Goal: Information Seeking & Learning: Learn about a topic

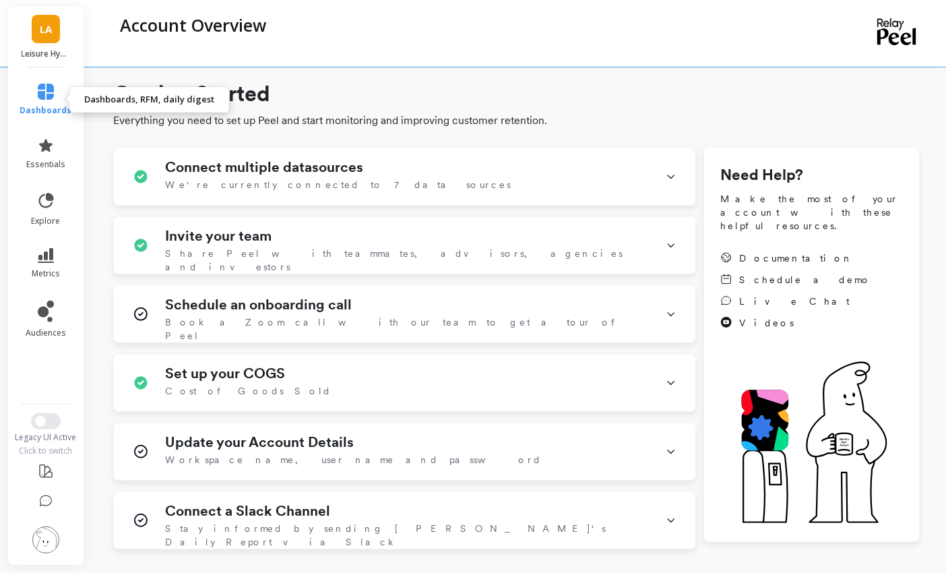
click at [42, 95] on icon at bounding box center [46, 92] width 16 height 16
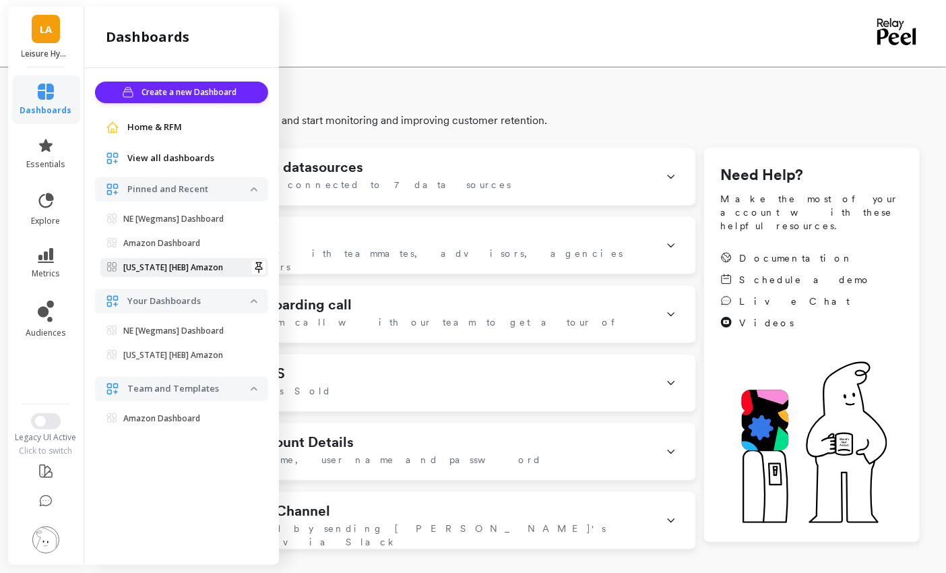
click at [172, 262] on p "[US_STATE] [HEB] Amazon" at bounding box center [173, 267] width 100 height 11
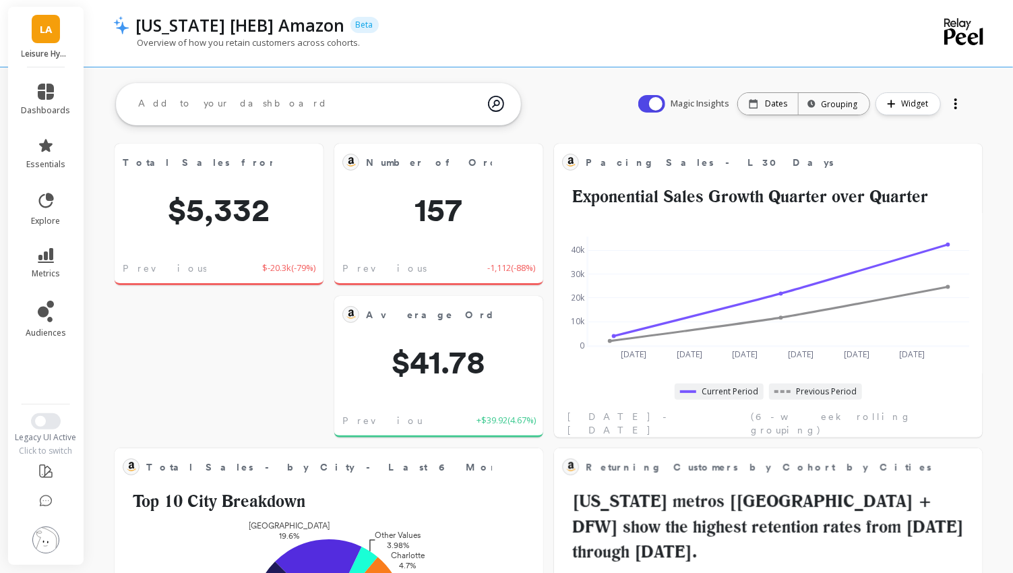
scroll to position [236, 840]
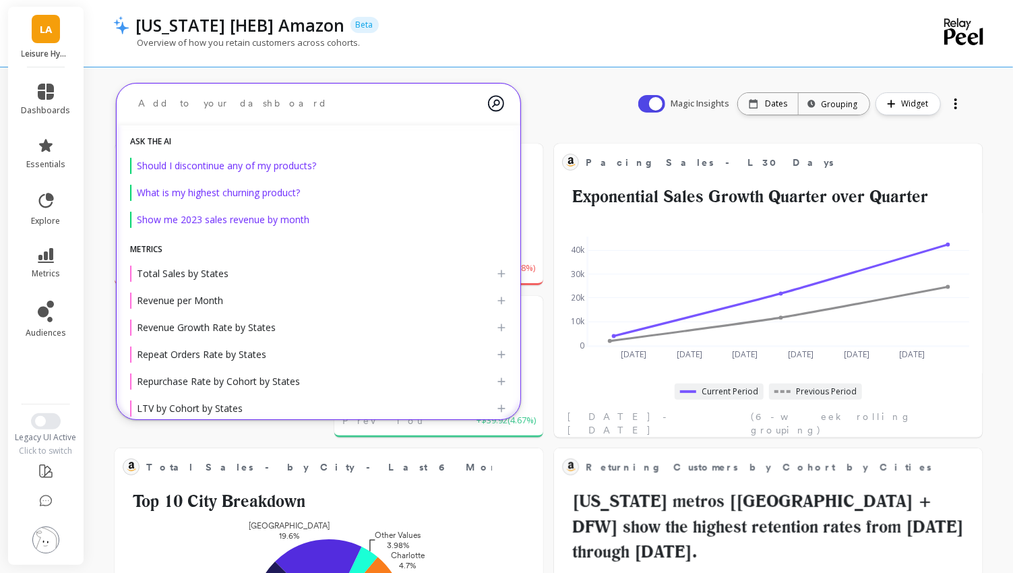
click at [241, 115] on textarea at bounding box center [307, 104] width 360 height 36
click at [897, 115] on div "Magic Insights Date: Dates Time grouping: Grouping Widget" at bounding box center [801, 103] width 355 height 43
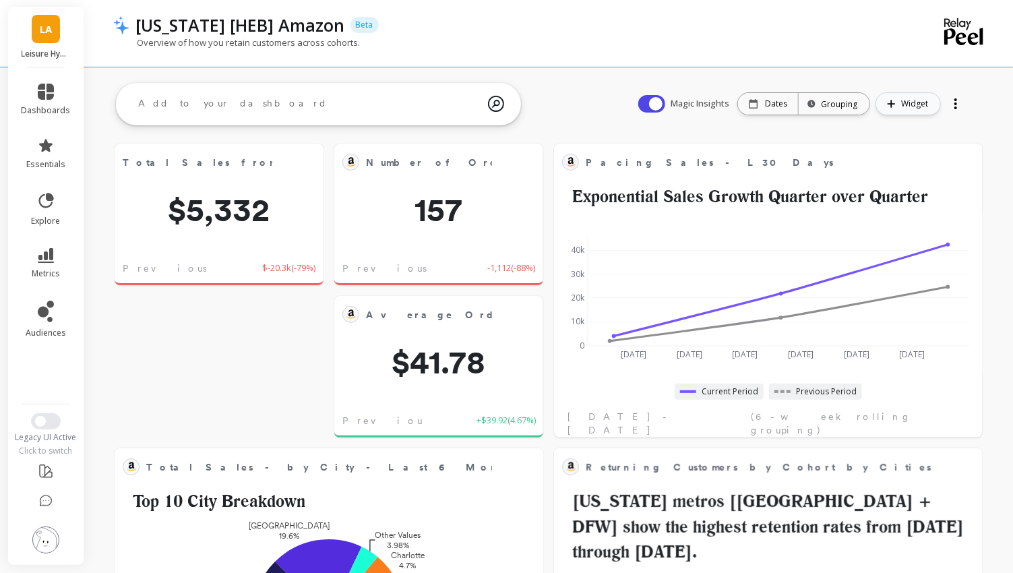
click at [898, 104] on button "Widget" at bounding box center [907, 103] width 65 height 23
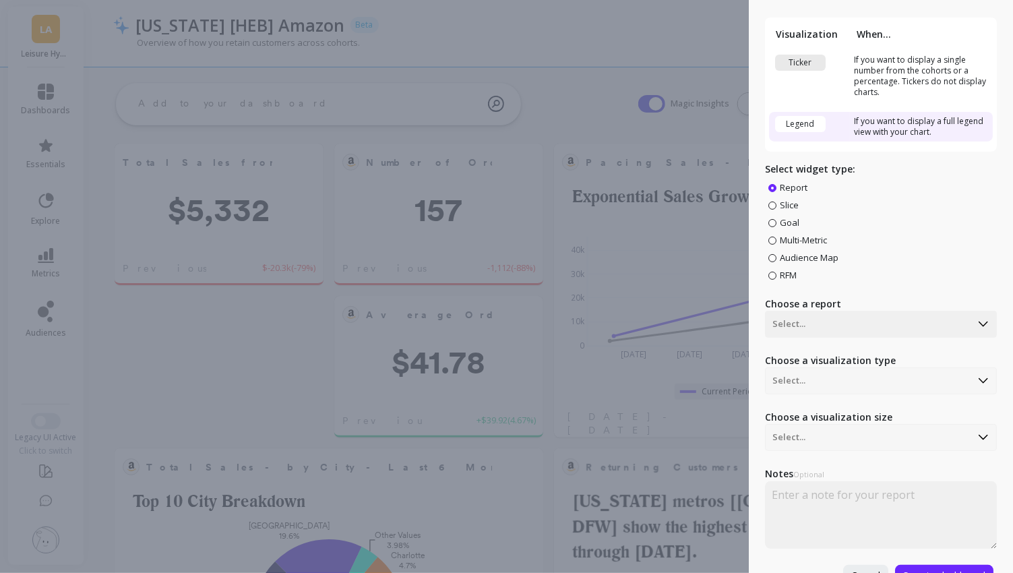
scroll to position [61, 0]
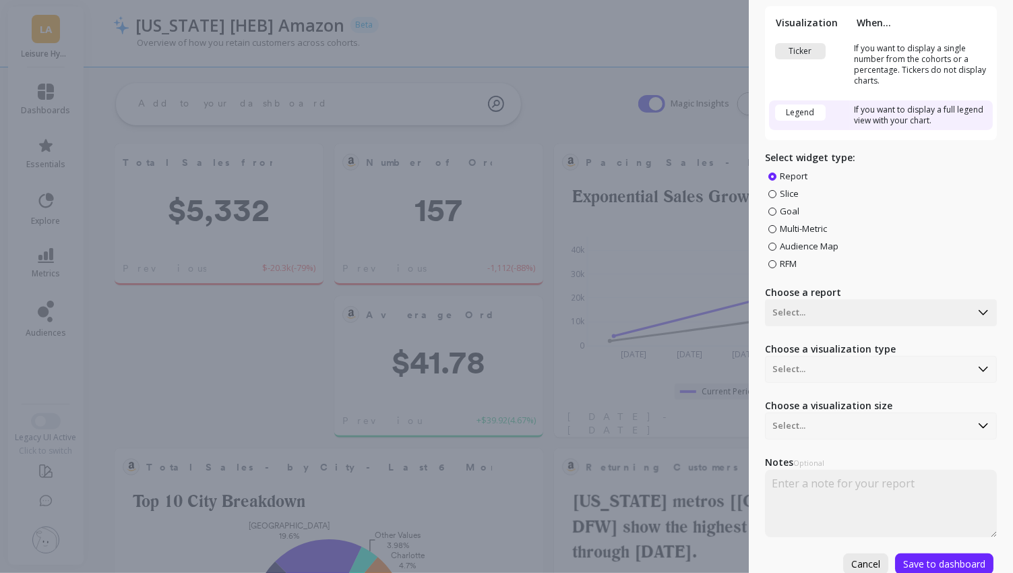
click at [860, 554] on button "Cancel" at bounding box center [865, 563] width 45 height 21
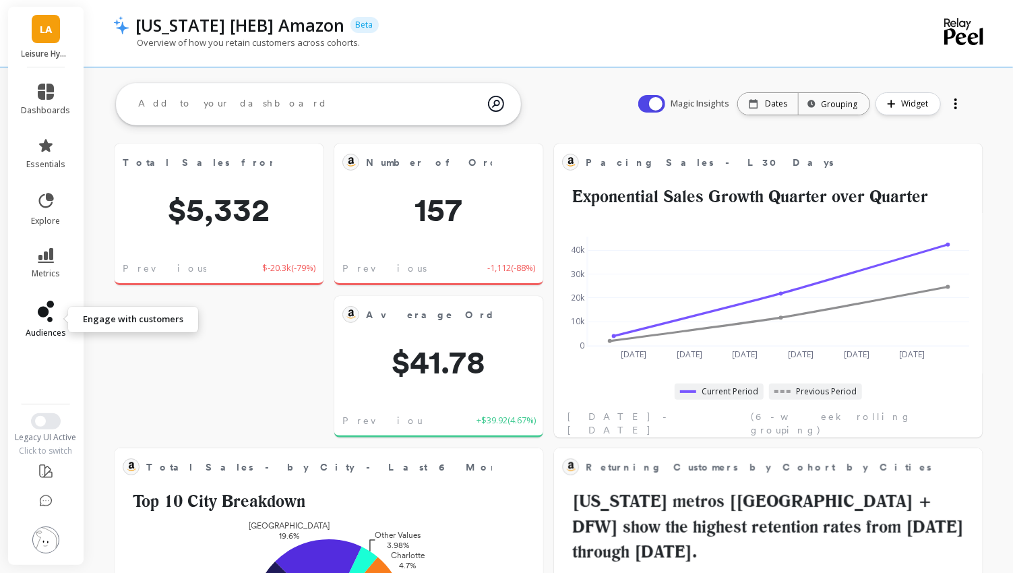
click at [51, 312] on icon at bounding box center [46, 312] width 16 height 22
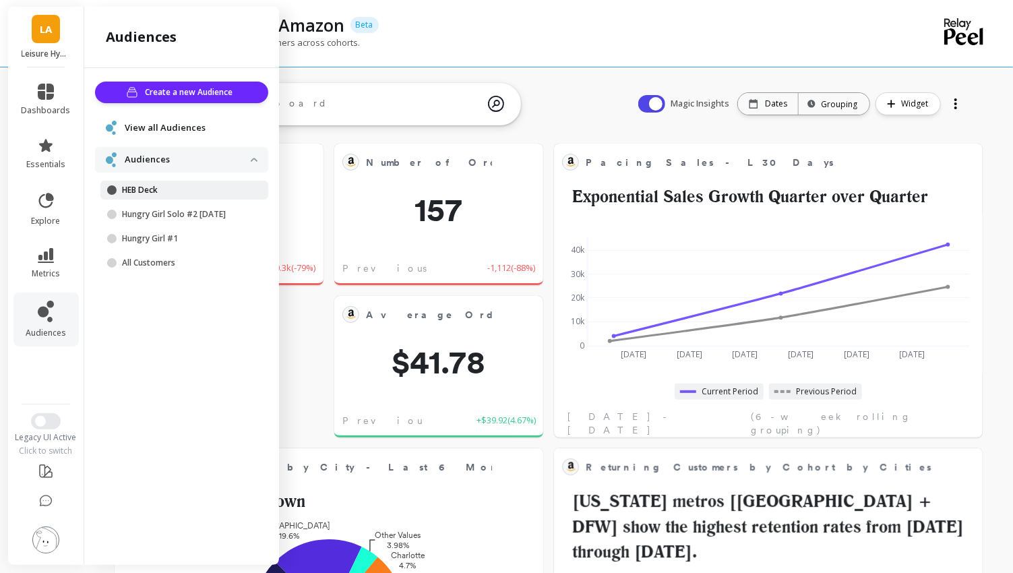
click at [160, 185] on p "HEB Deck" at bounding box center [186, 190] width 129 height 11
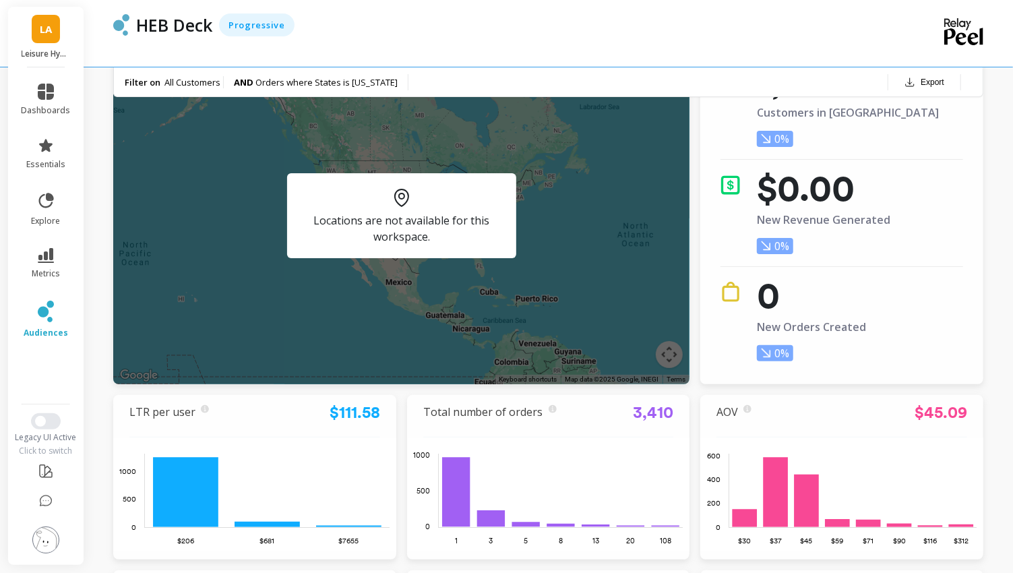
scroll to position [96, 0]
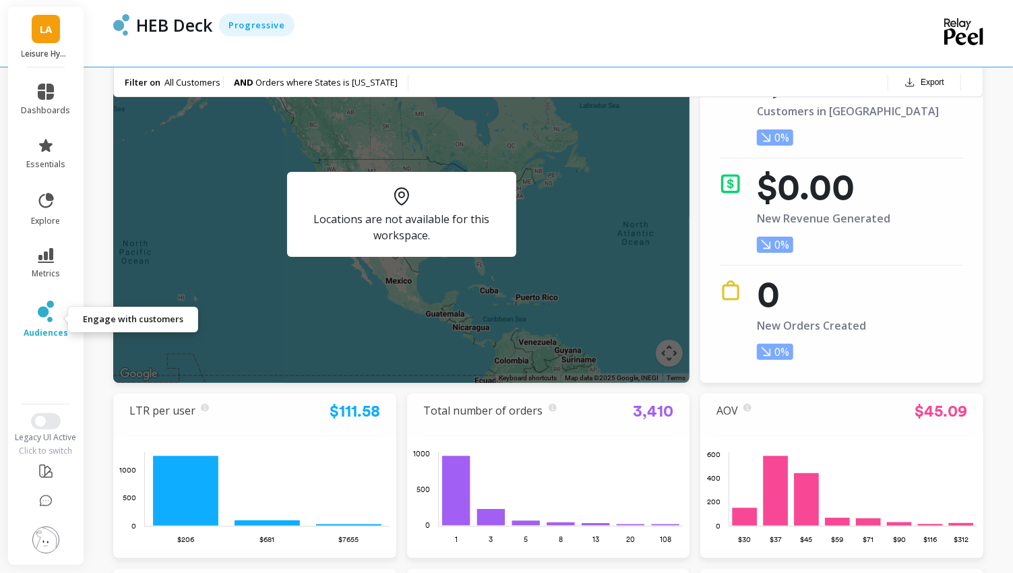
click at [46, 316] on icon at bounding box center [46, 312] width 16 height 22
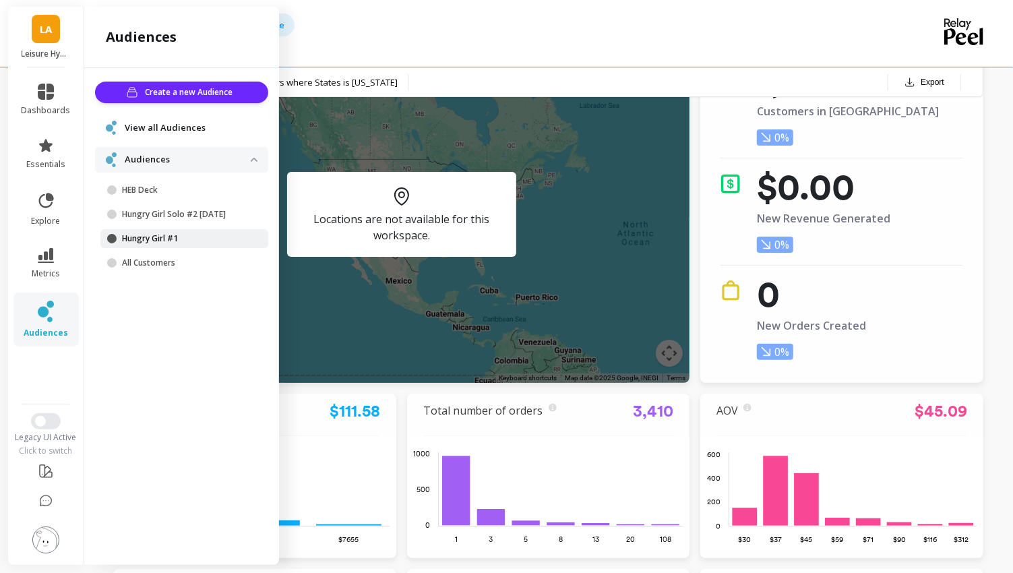
click at [182, 233] on p "Hungry Girl #1" at bounding box center [186, 238] width 129 height 11
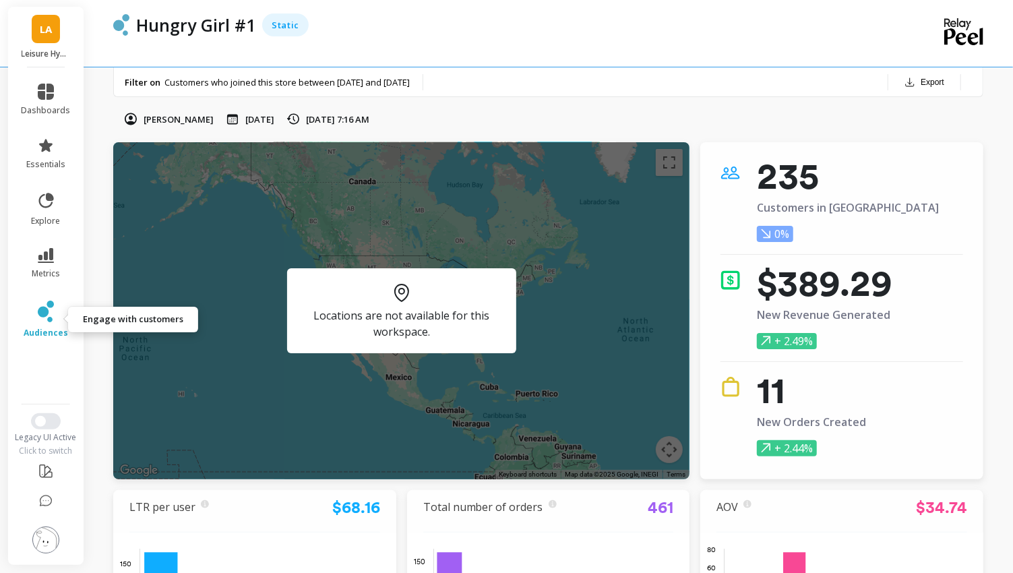
click at [42, 316] on icon at bounding box center [43, 312] width 11 height 11
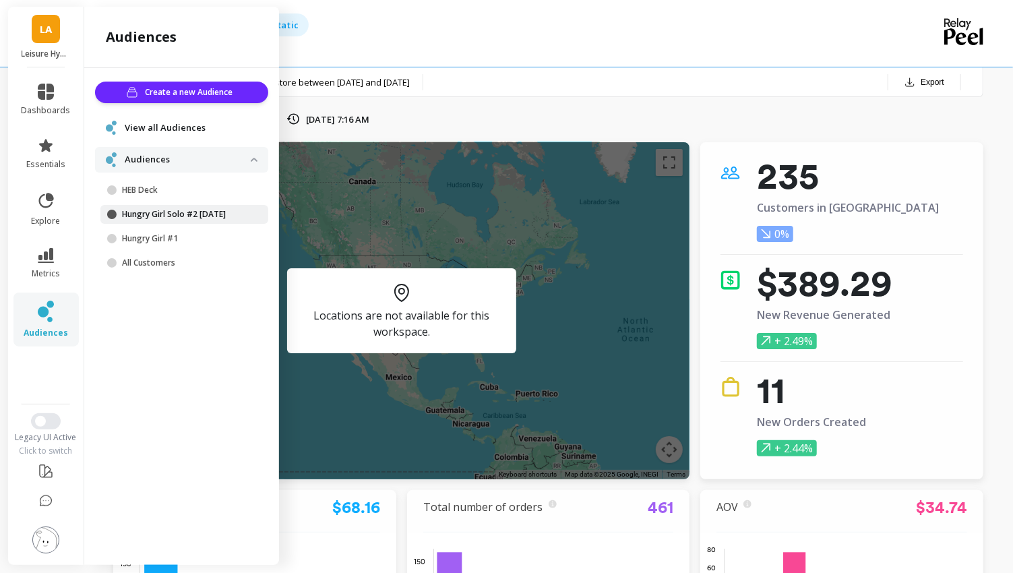
click at [188, 209] on p "Hungry Girl Solo #2 [DATE]" at bounding box center [186, 214] width 129 height 11
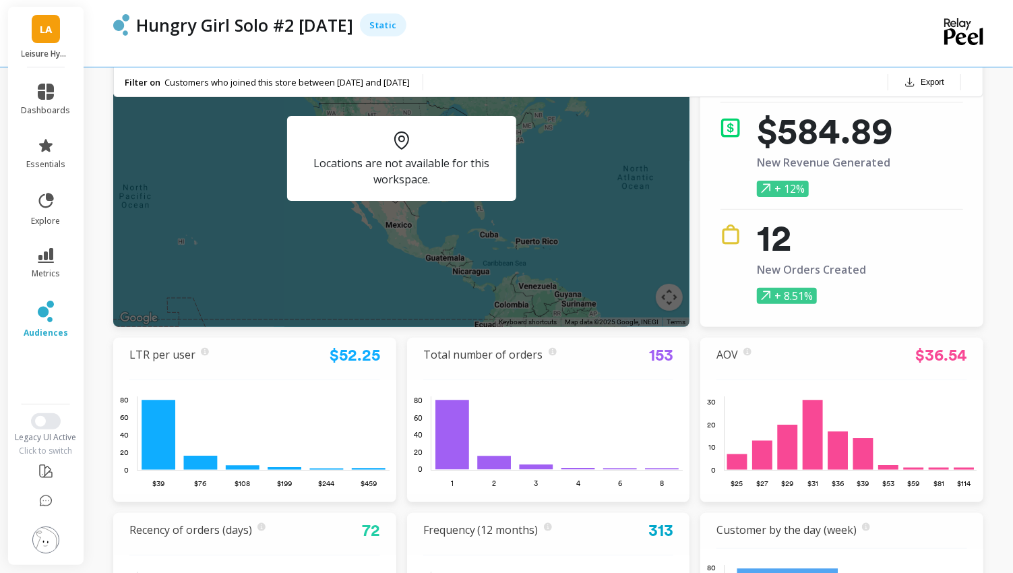
scroll to position [247, 0]
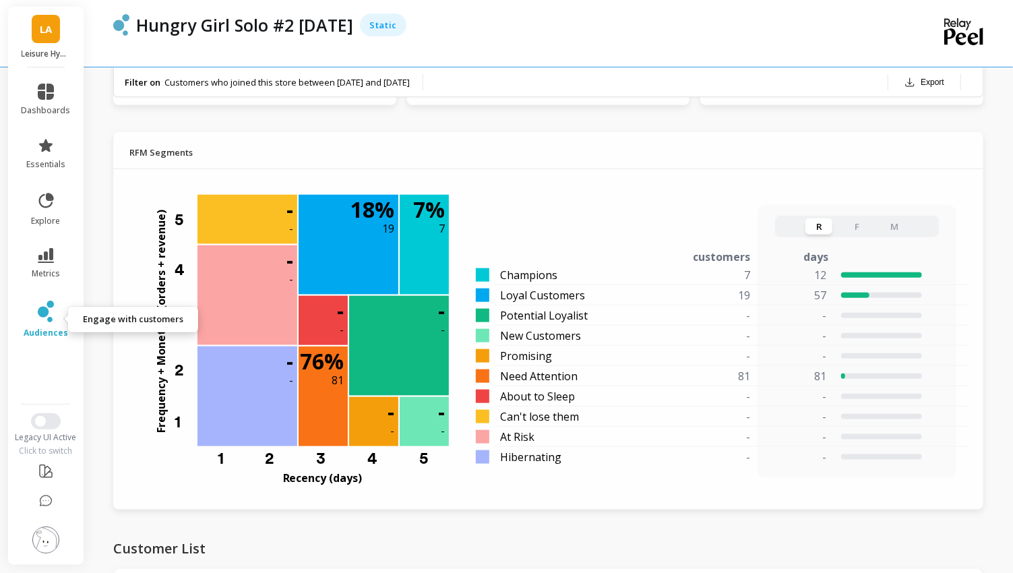
click at [43, 314] on icon at bounding box center [43, 312] width 11 height 11
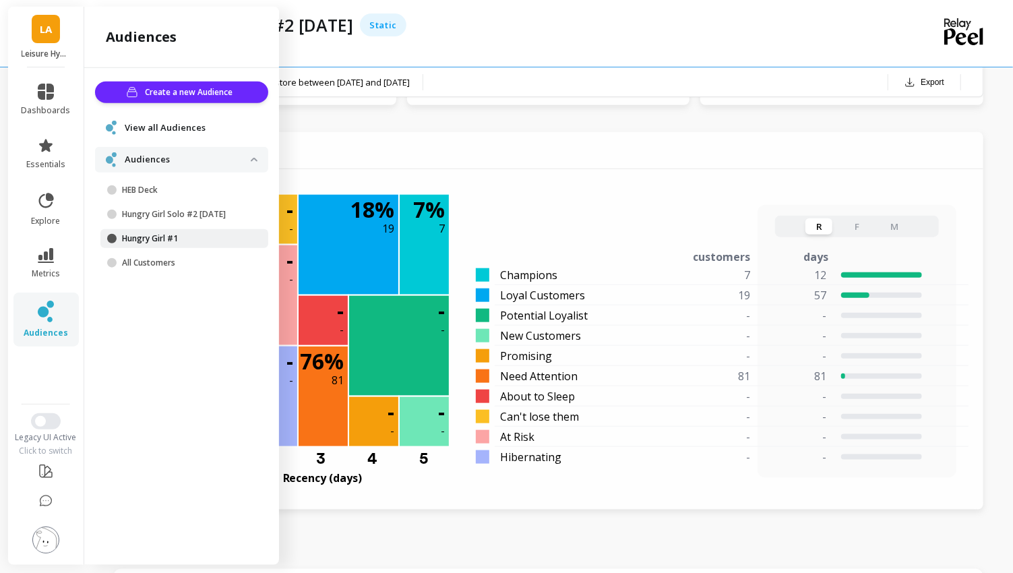
click at [168, 231] on link "Hungry Girl #1" at bounding box center [184, 238] width 168 height 19
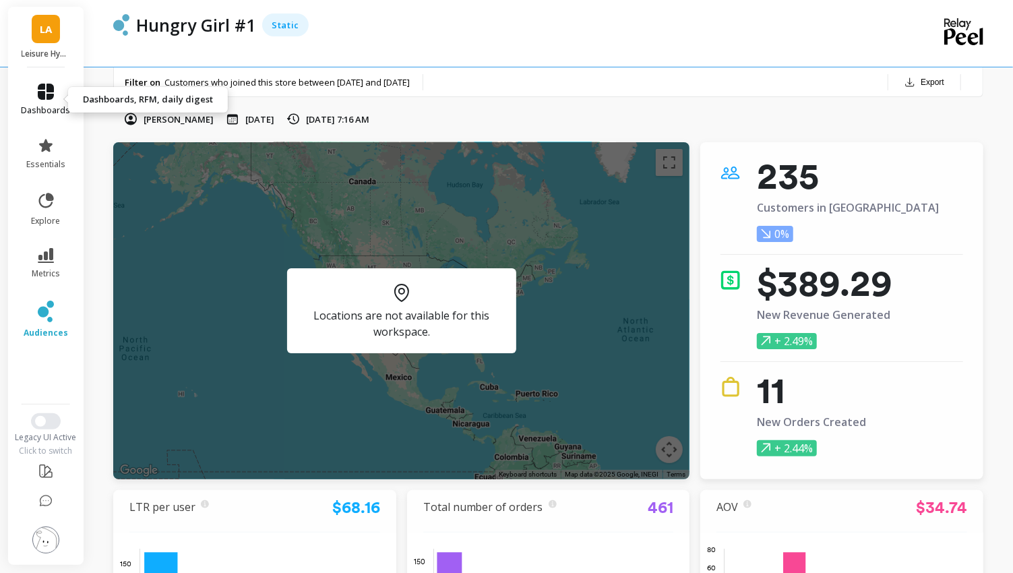
click at [47, 96] on icon at bounding box center [46, 92] width 16 height 16
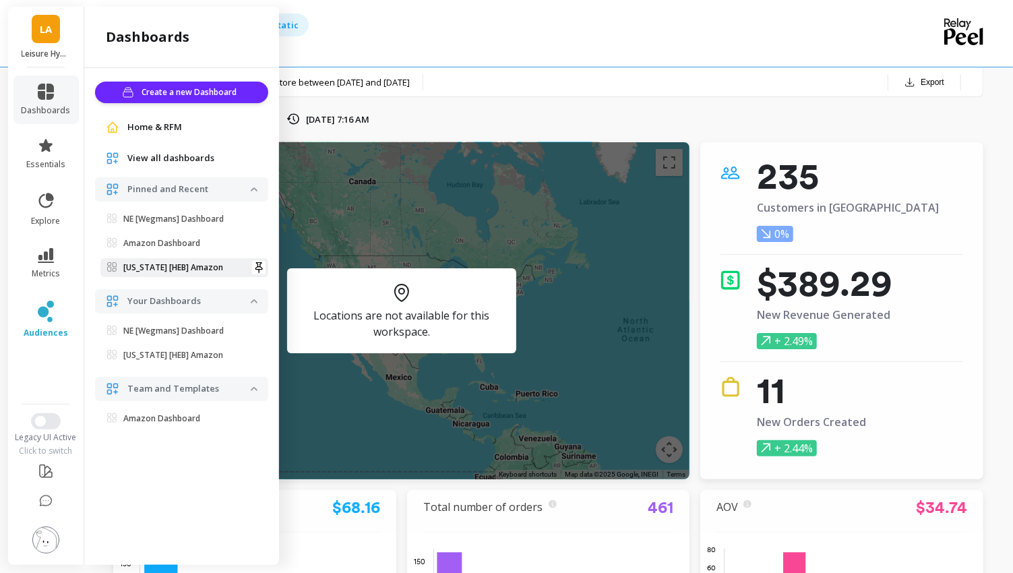
click at [193, 262] on p "Texas [HEB] Amazon" at bounding box center [173, 267] width 100 height 11
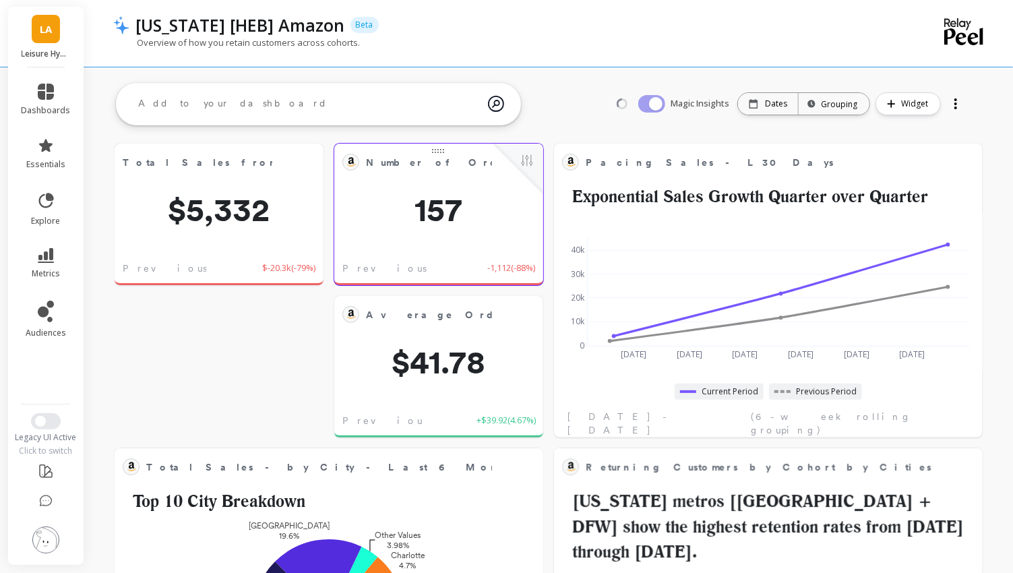
scroll to position [236, 840]
click at [320, 127] on div "ask the AI Show me retention by Product type What are the top 15 cities by sale…" at bounding box center [318, 103] width 405 height 53
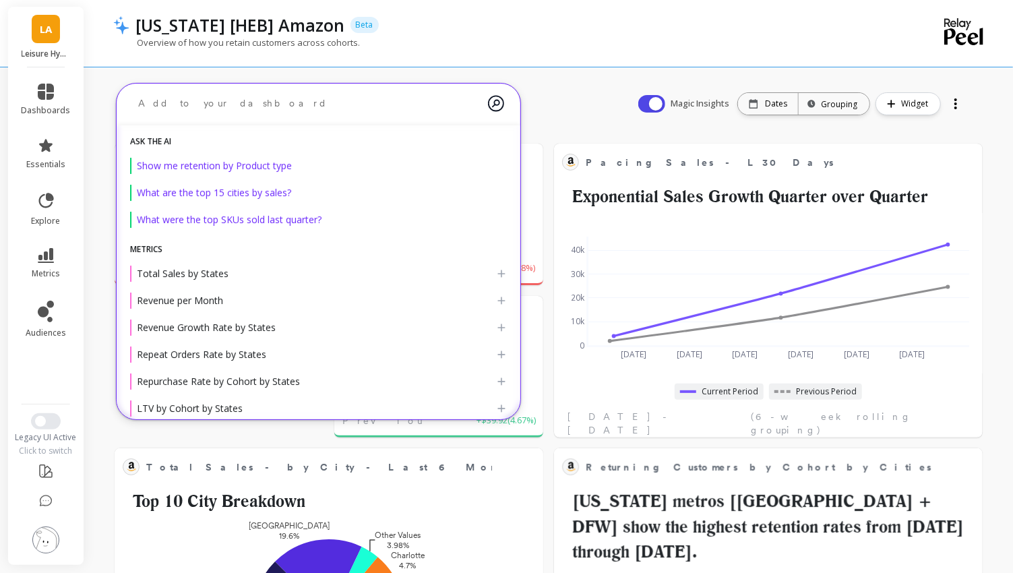
click at [302, 102] on textarea at bounding box center [307, 104] width 360 height 36
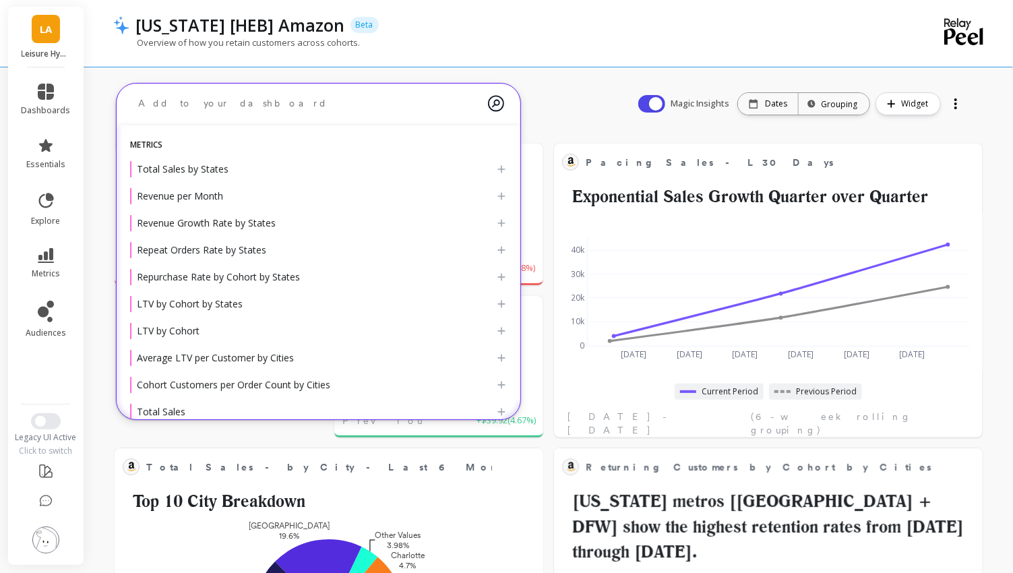
scroll to position [108, 0]
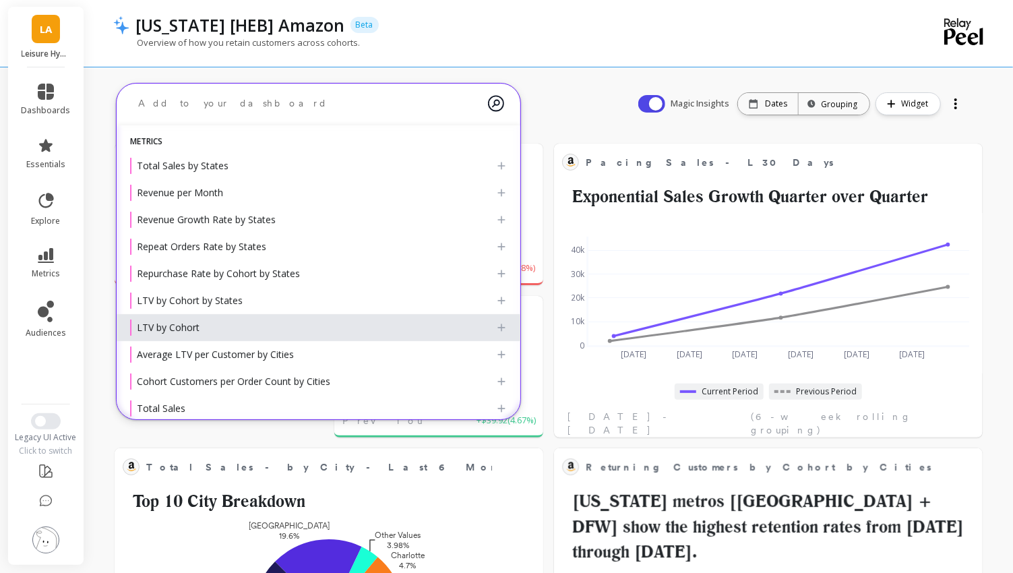
click at [212, 329] on div "LTV by Cohort" at bounding box center [313, 327] width 366 height 16
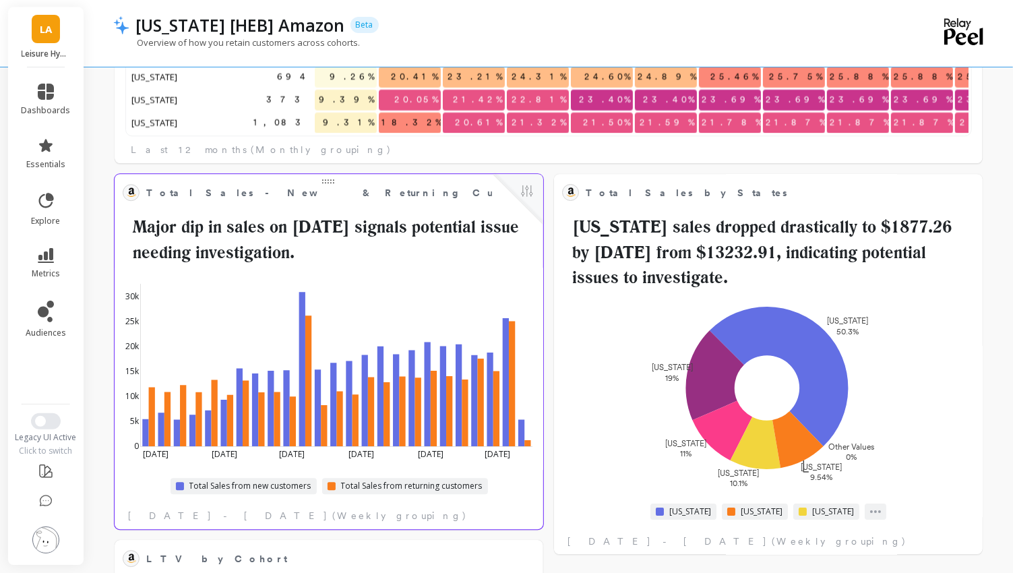
scroll to position [0, 0]
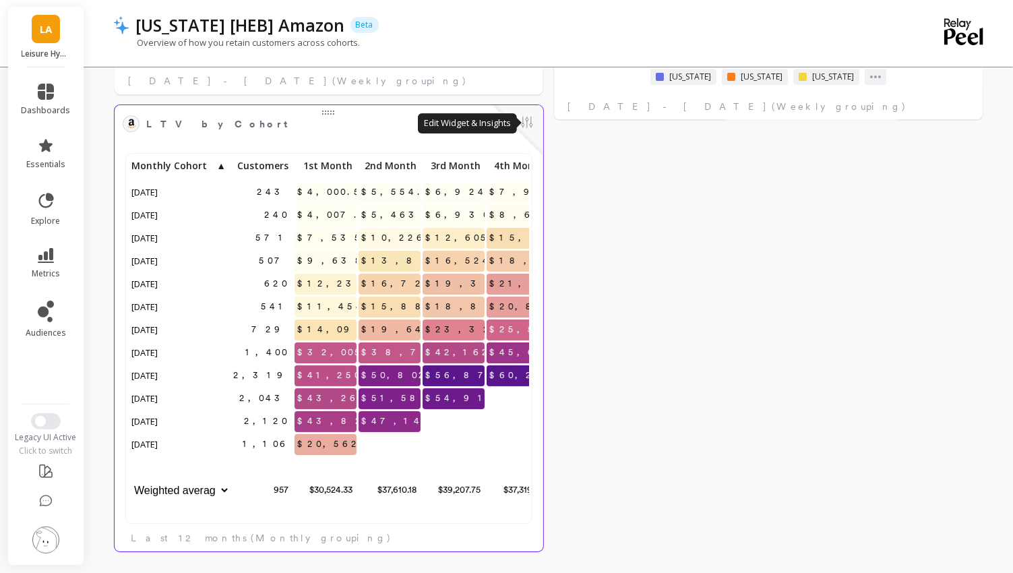
click at [525, 122] on button at bounding box center [527, 123] width 16 height 19
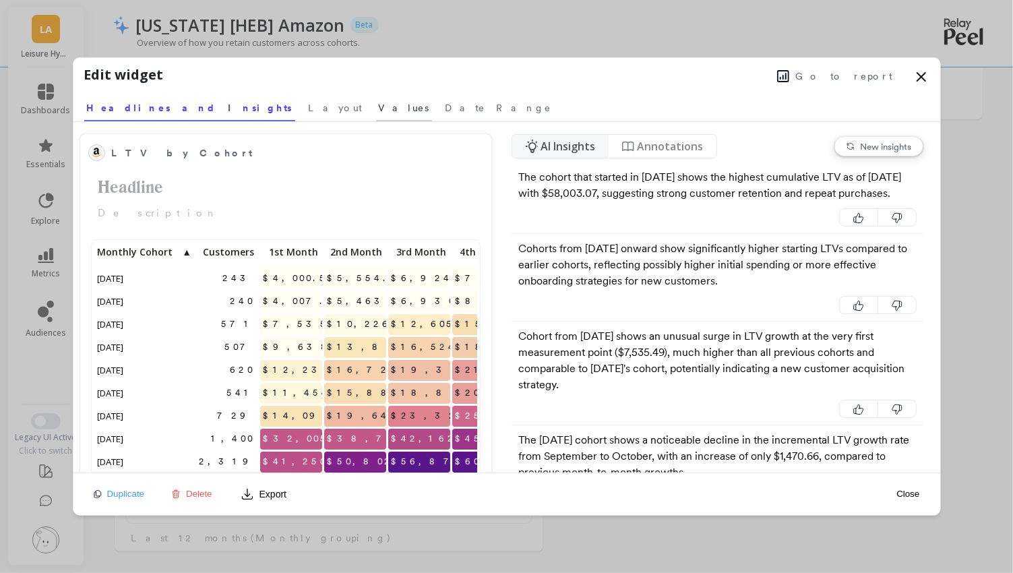
click at [379, 111] on span "Values" at bounding box center [404, 107] width 51 height 13
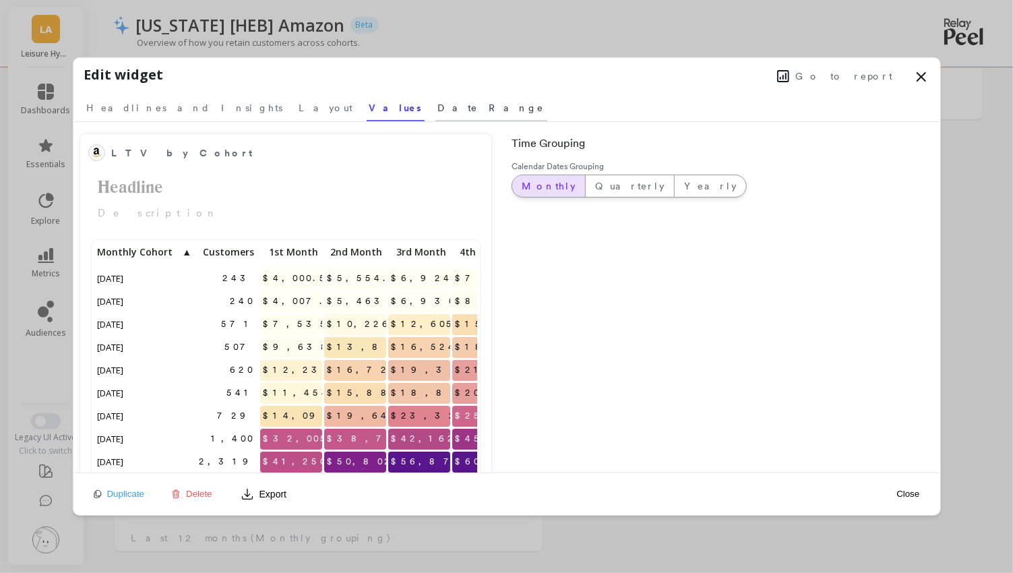
click at [435, 98] on link "Date Range" at bounding box center [491, 105] width 112 height 31
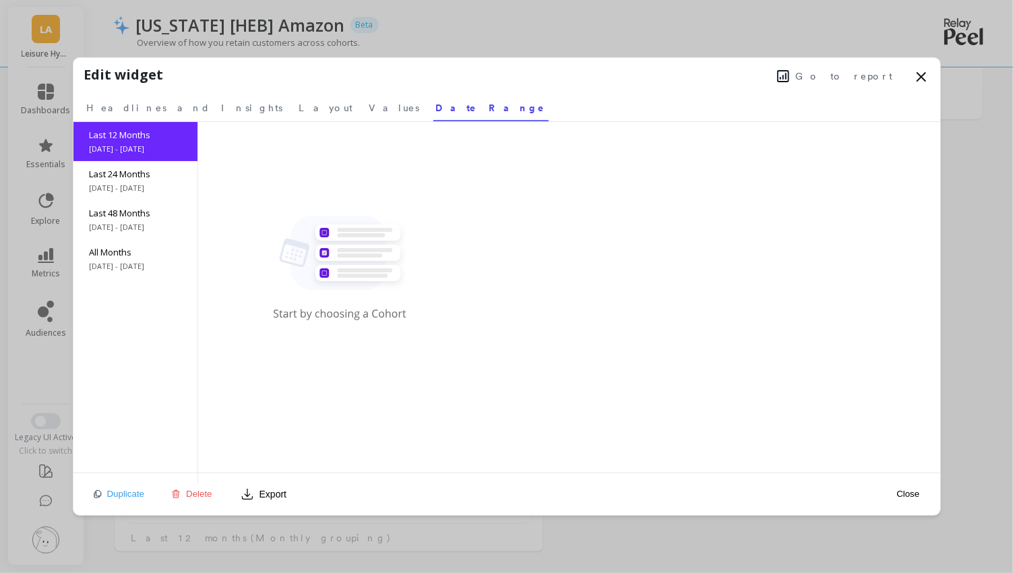
click at [789, 79] on icon at bounding box center [783, 76] width 12 height 12
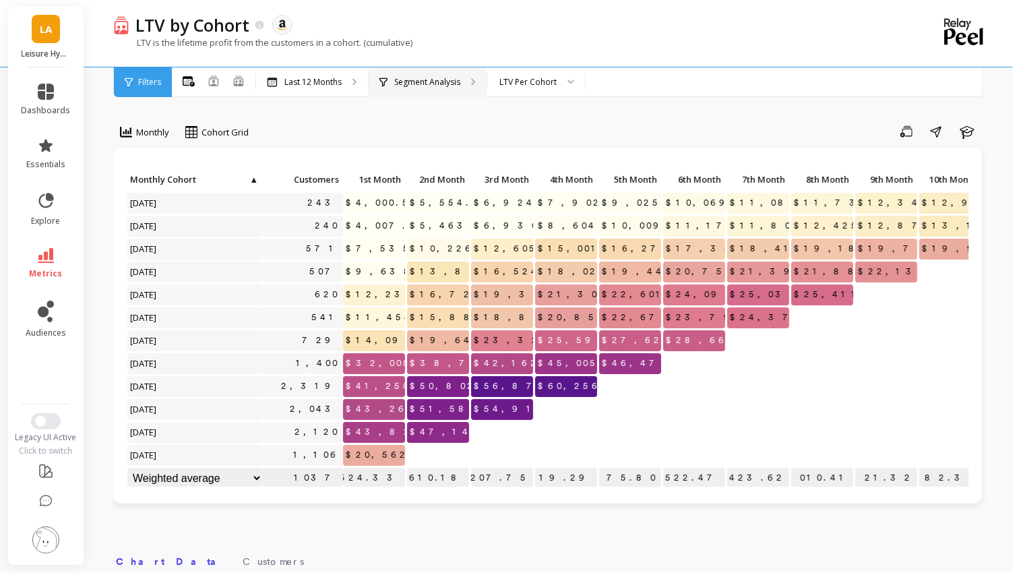
click at [441, 73] on div "Segment Analysis" at bounding box center [428, 82] width 118 height 30
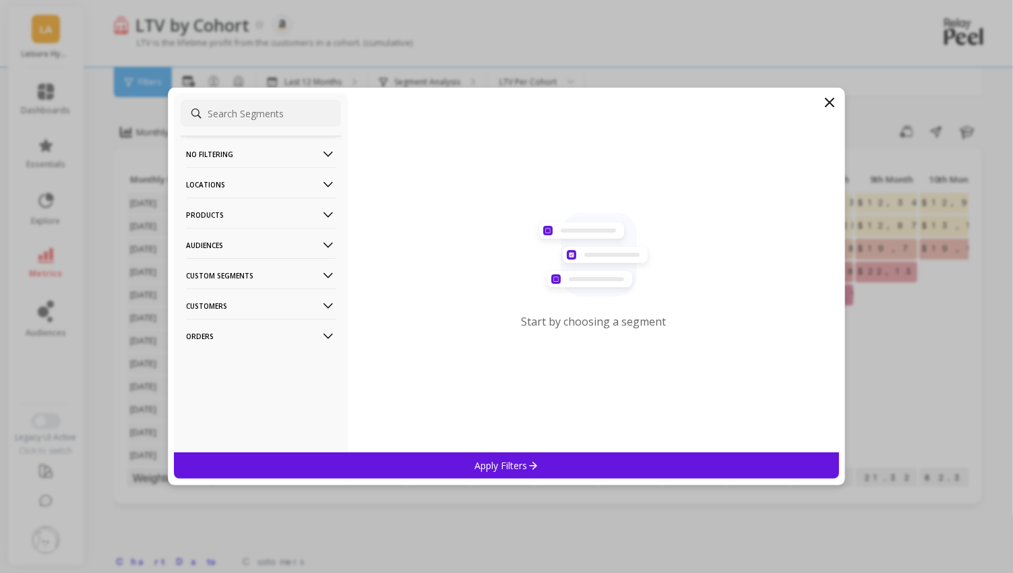
click at [823, 100] on icon at bounding box center [829, 102] width 16 height 16
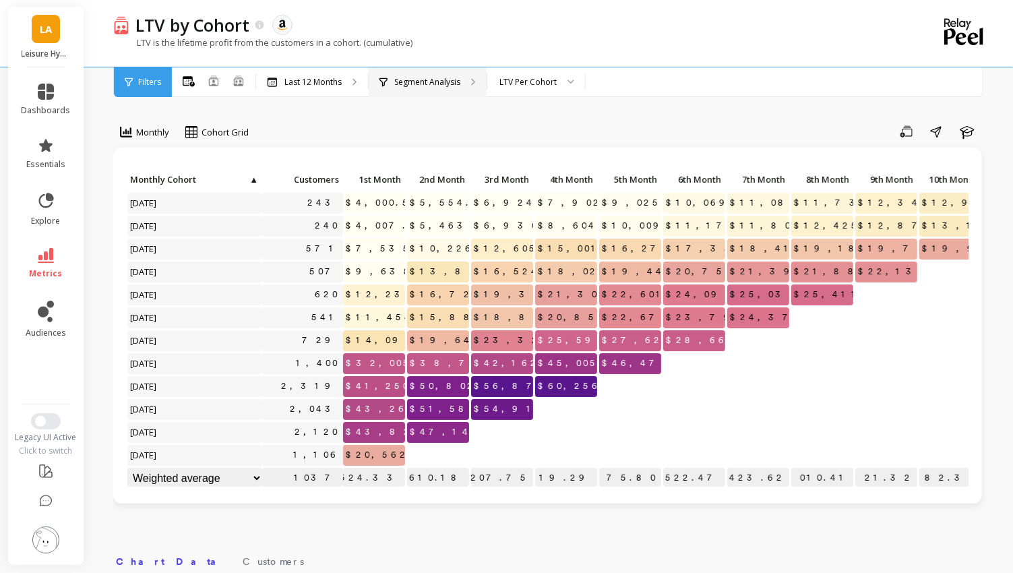
click at [415, 84] on p "Segment Analysis" at bounding box center [427, 82] width 66 height 11
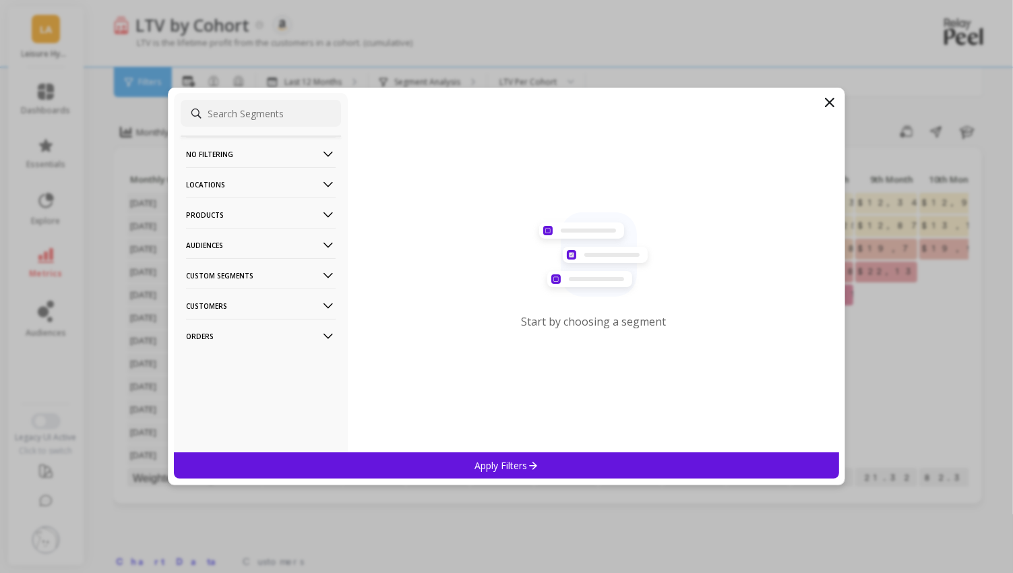
click at [317, 303] on p "Customers" at bounding box center [261, 305] width 150 height 34
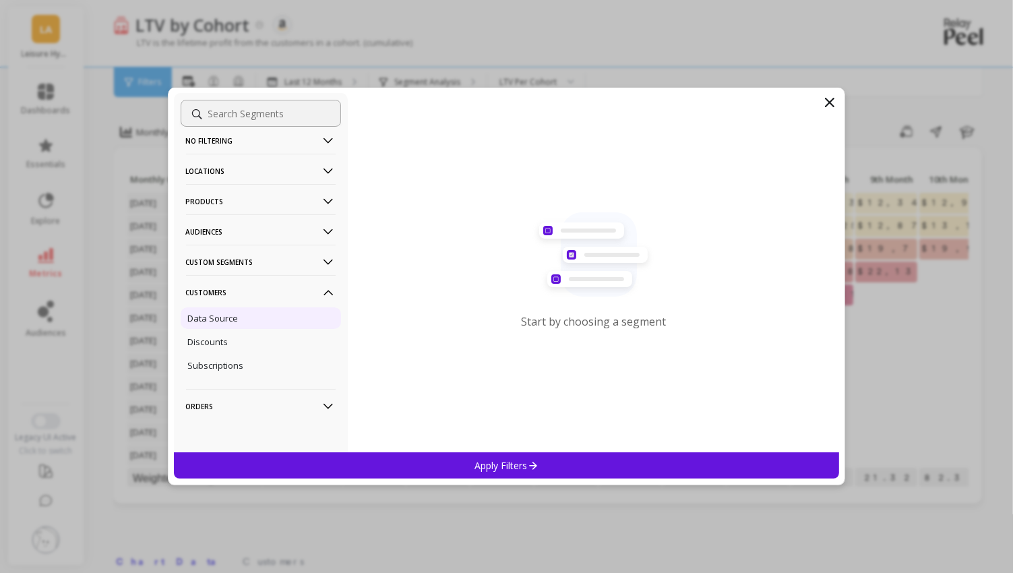
click at [270, 320] on div "Data Source" at bounding box center [261, 318] width 160 height 22
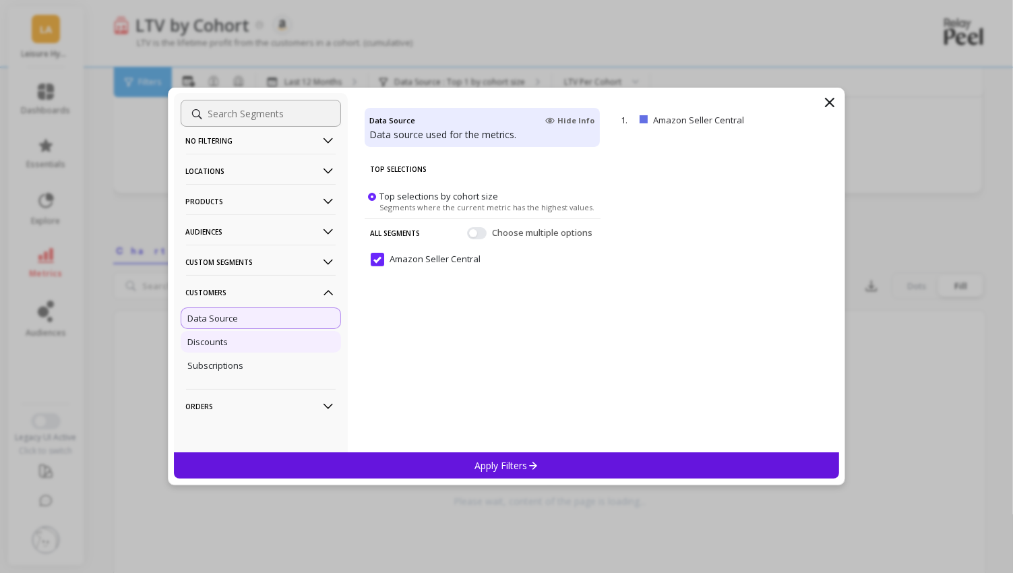
scroll to position [76, 0]
click at [325, 291] on icon at bounding box center [327, 292] width 9 height 5
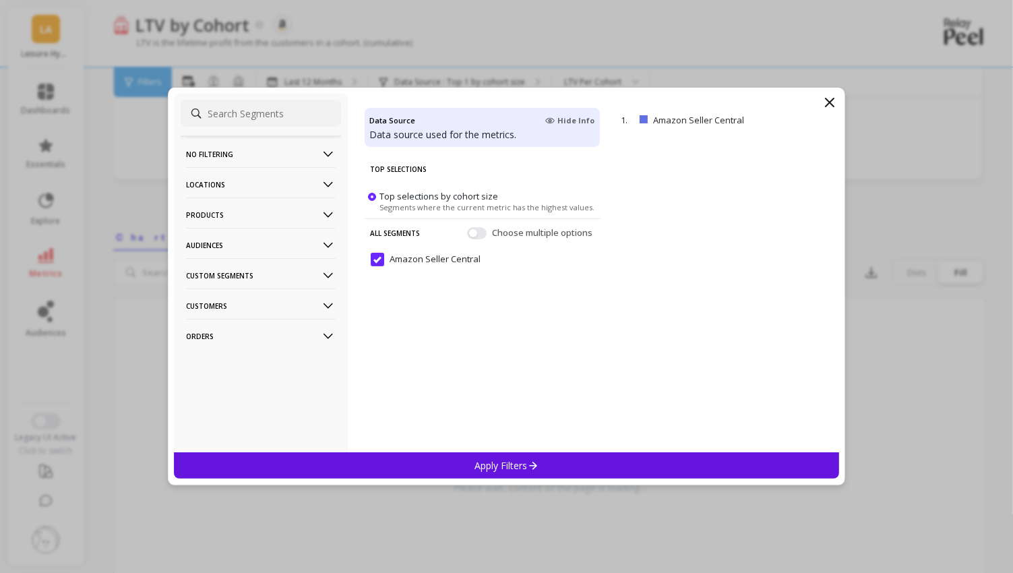
click at [327, 275] on icon at bounding box center [327, 275] width 9 height 5
click at [324, 245] on icon at bounding box center [328, 245] width 15 height 15
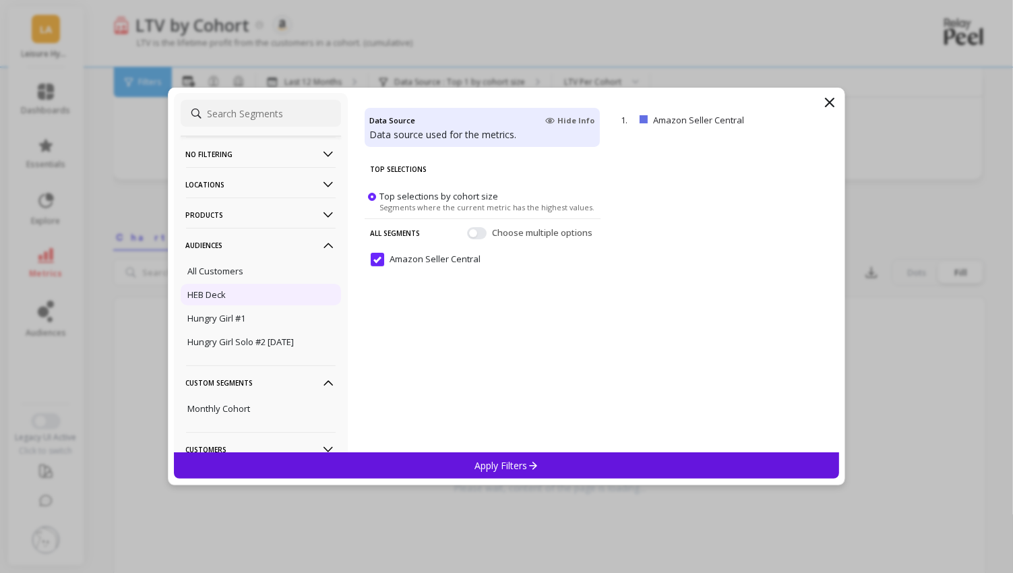
click at [244, 298] on div "HEB Deck" at bounding box center [261, 295] width 160 height 22
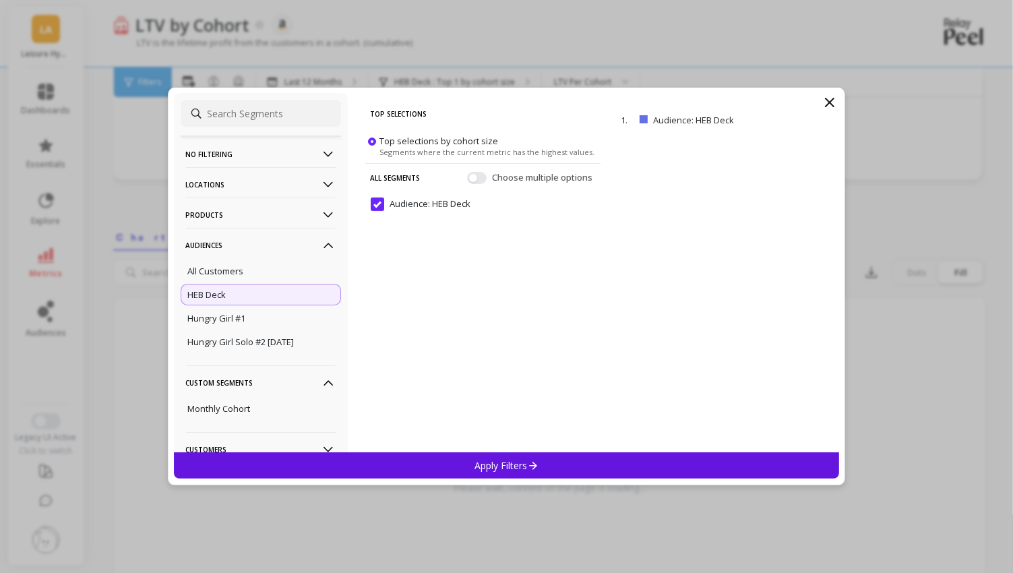
click at [522, 468] on p "Apply Filters" at bounding box center [506, 465] width 64 height 13
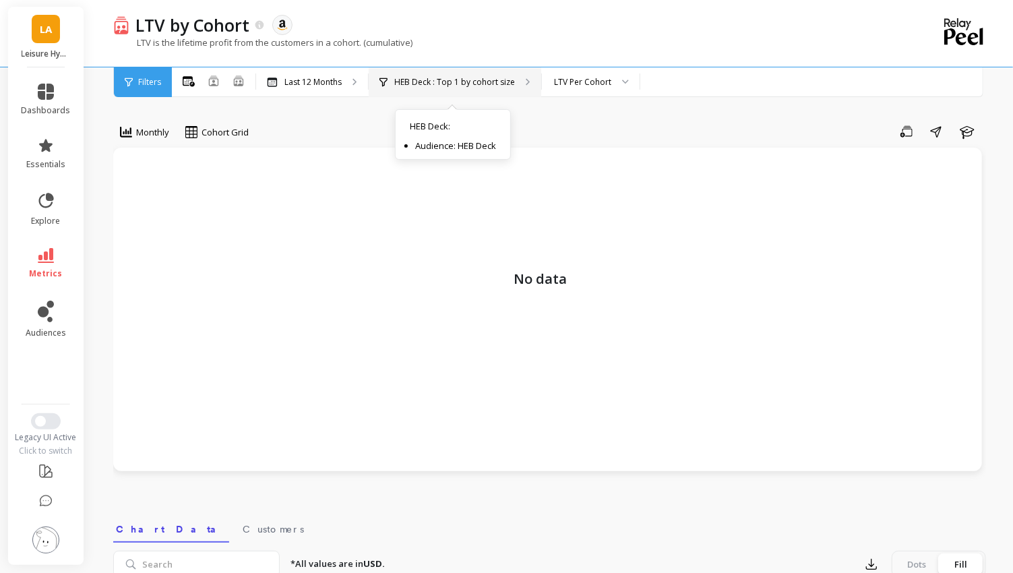
click at [482, 85] on p "HEB Deck : Top 1 by cohort size" at bounding box center [454, 82] width 121 height 11
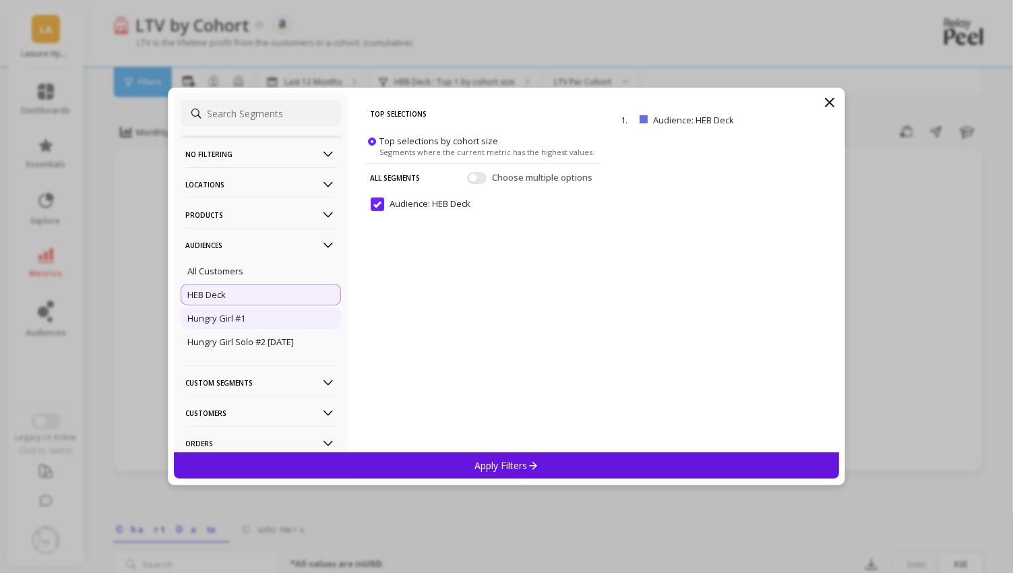
click at [249, 320] on div "Hungry Girl #1" at bounding box center [261, 318] width 160 height 22
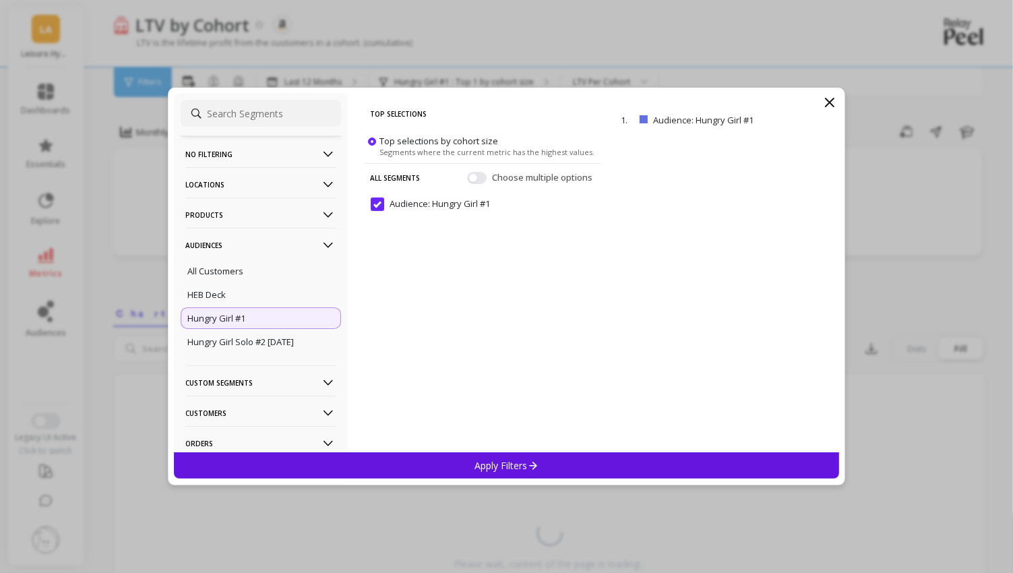
click at [598, 475] on div "Apply Filters" at bounding box center [507, 465] width 666 height 26
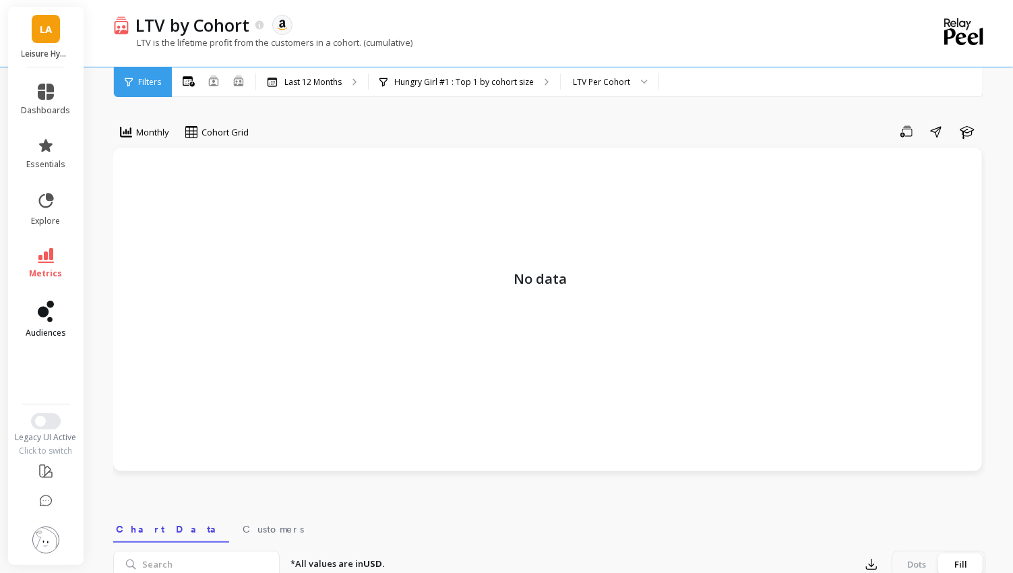
click at [42, 307] on icon at bounding box center [43, 312] width 11 height 11
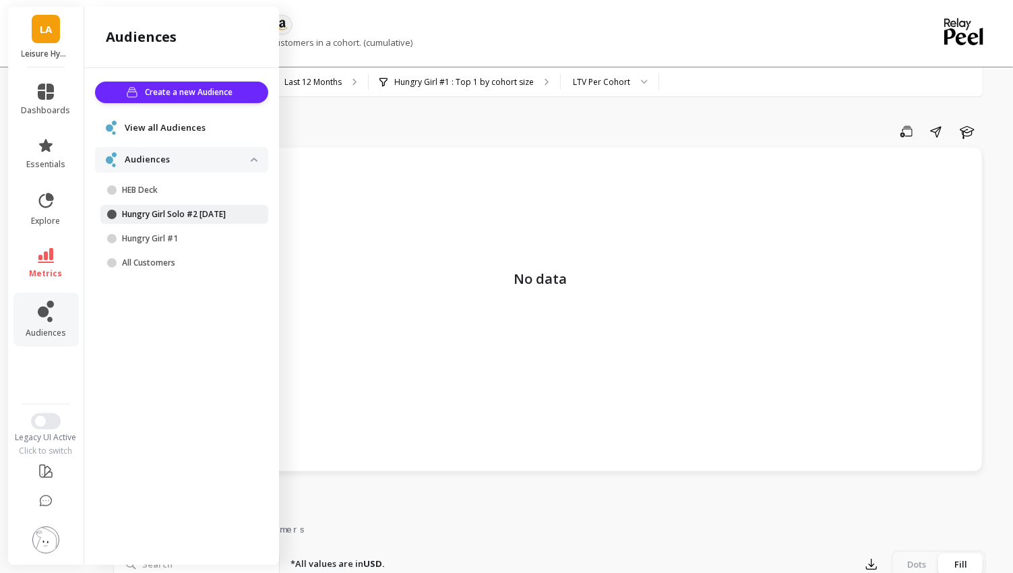
click at [189, 214] on p "Hungry Girl Solo #2 [DATE]" at bounding box center [186, 214] width 129 height 11
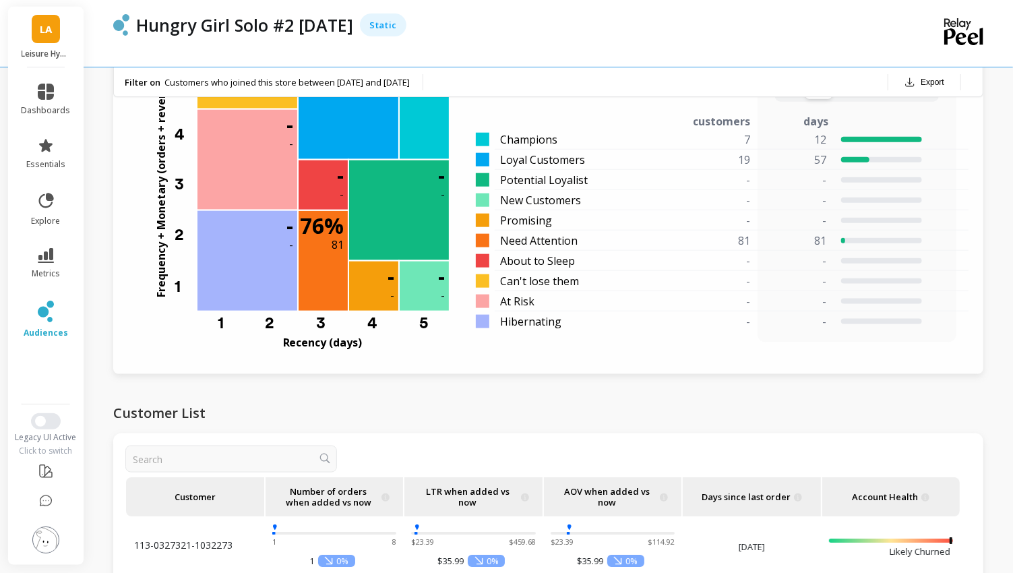
scroll to position [2, 0]
click at [56, 265] on link "metrics" at bounding box center [46, 263] width 49 height 31
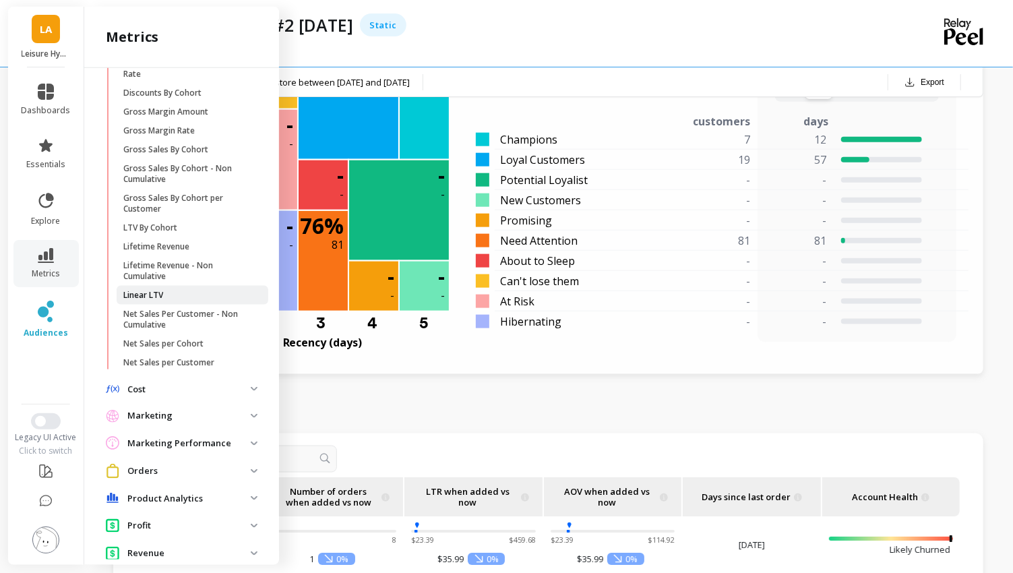
scroll to position [256, 0]
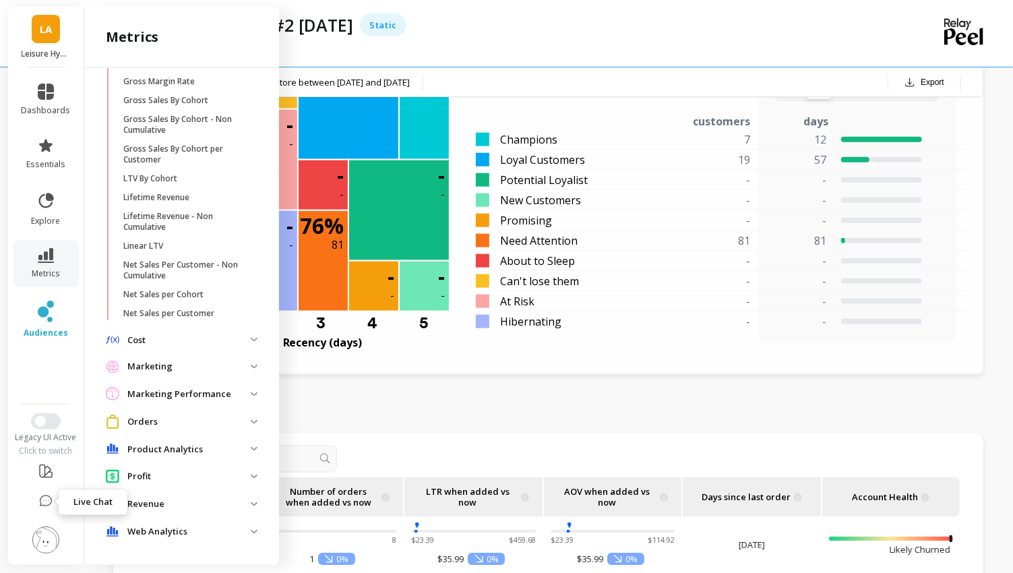
click at [44, 501] on icon at bounding box center [45, 501] width 13 height 13
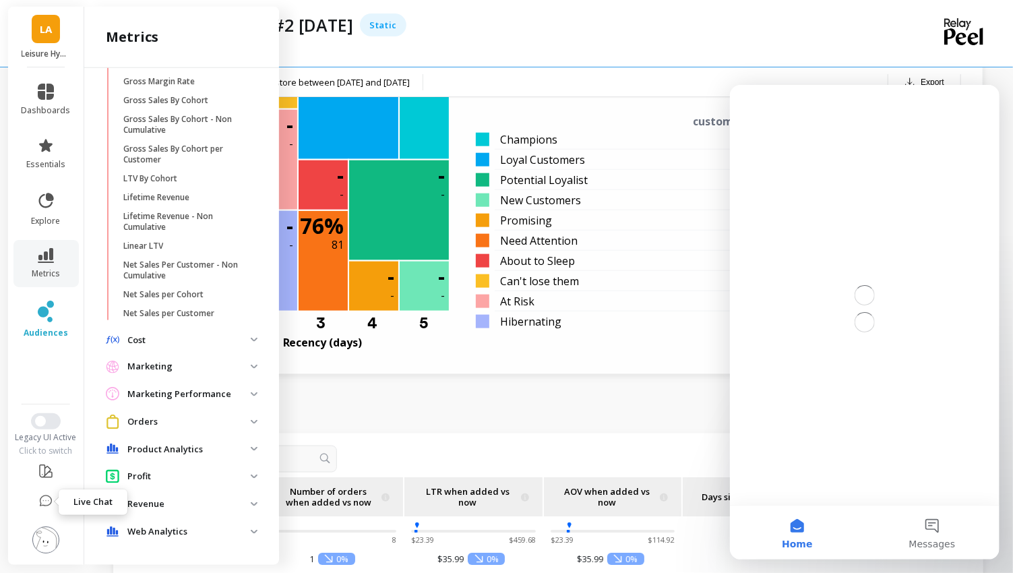
scroll to position [0, 0]
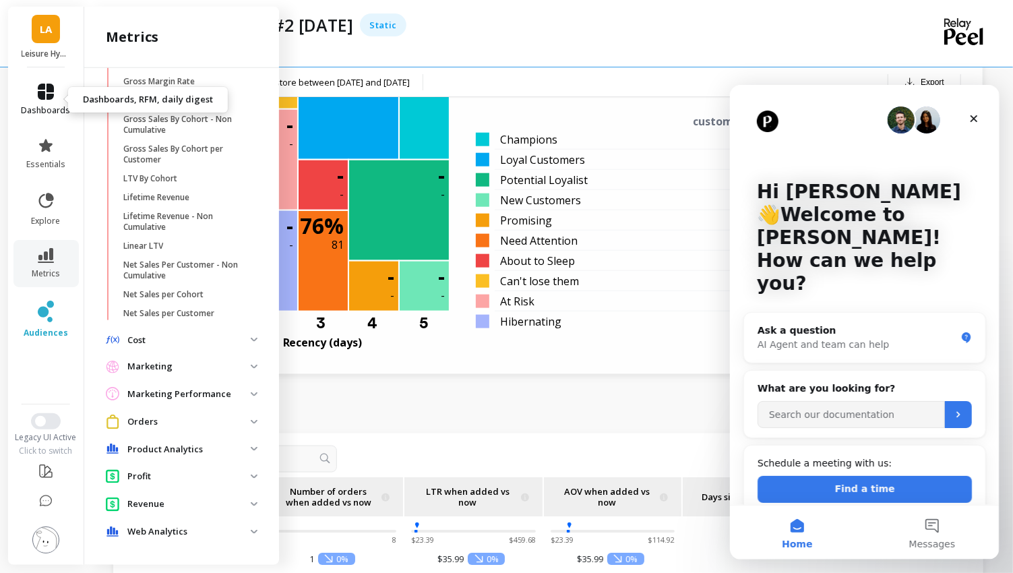
click at [52, 90] on icon at bounding box center [46, 92] width 16 height 16
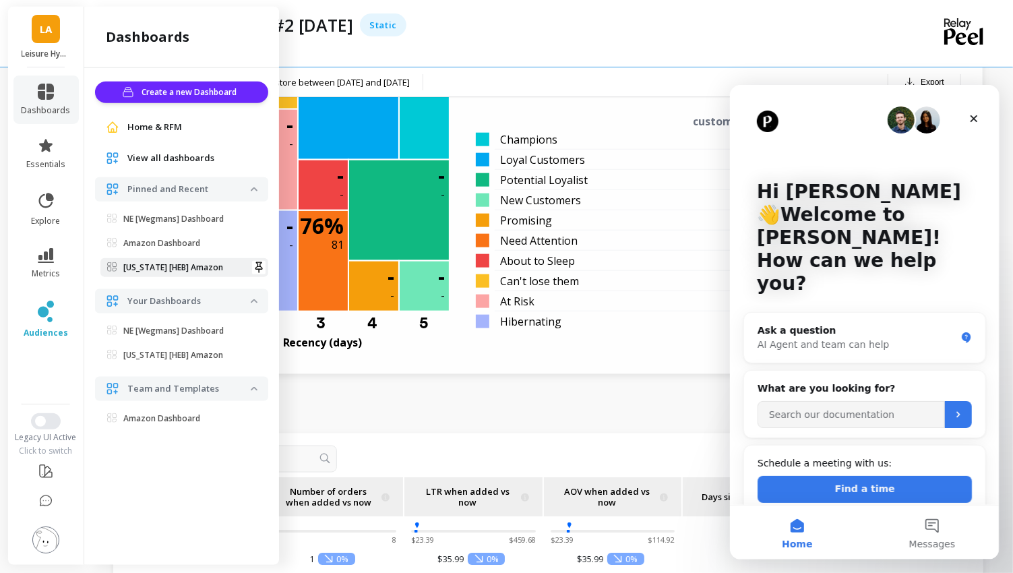
click at [193, 263] on p "Texas [HEB] Amazon" at bounding box center [173, 267] width 100 height 11
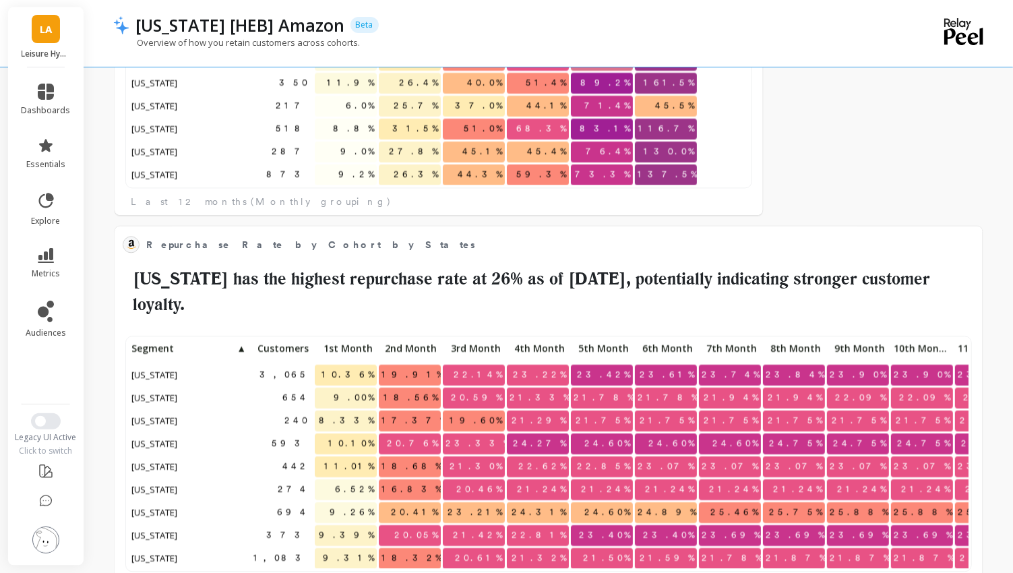
scroll to position [42, 0]
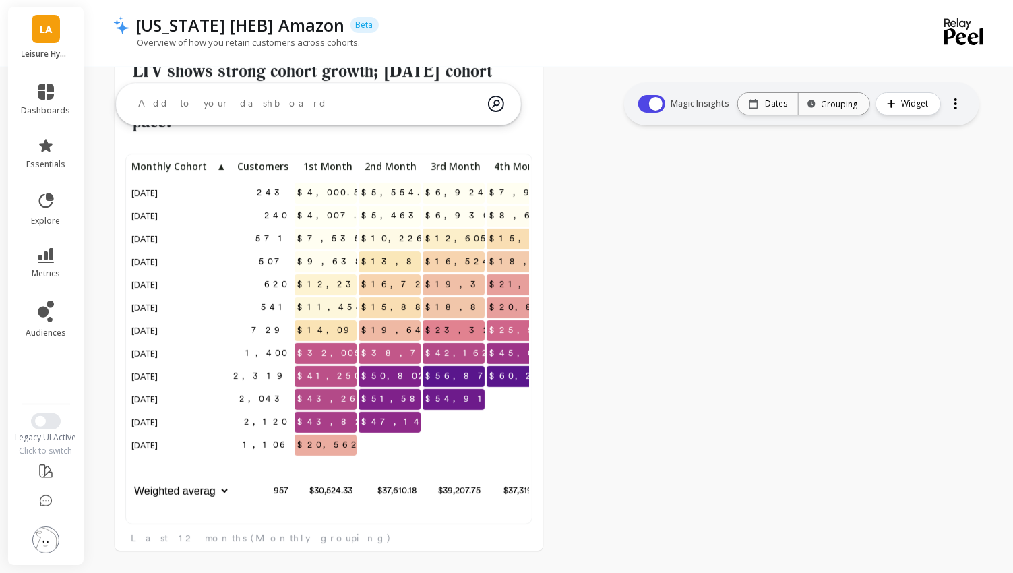
click at [44, 80] on li "dashboards" at bounding box center [45, 99] width 65 height 49
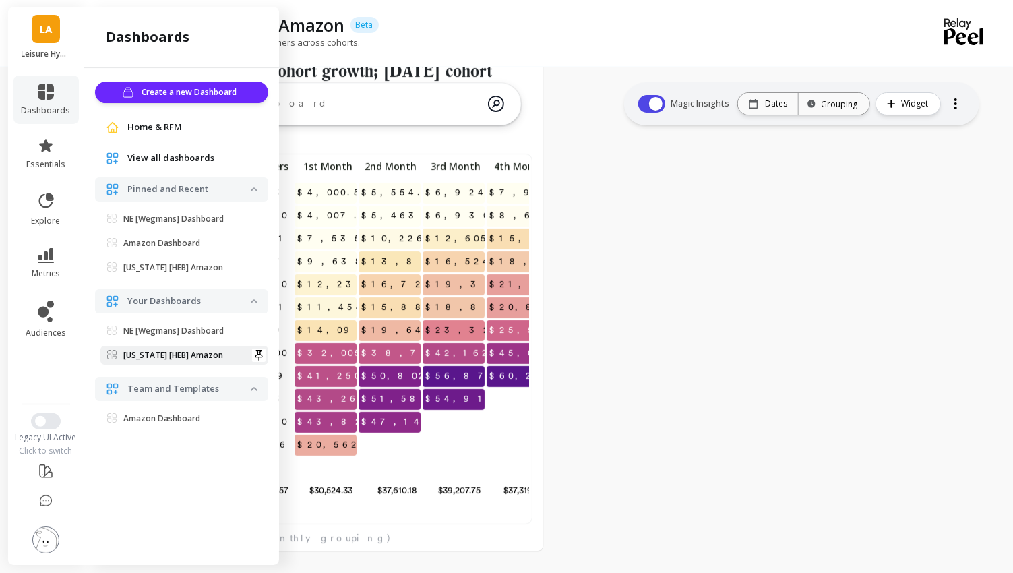
click at [180, 356] on p "[US_STATE] [HEB] Amazon" at bounding box center [173, 355] width 100 height 11
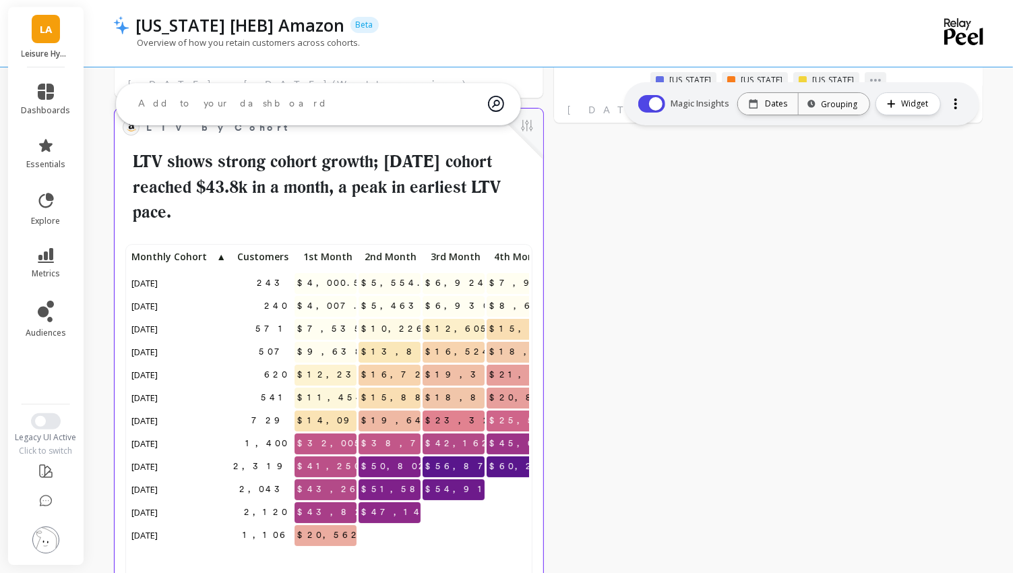
scroll to position [1, 1]
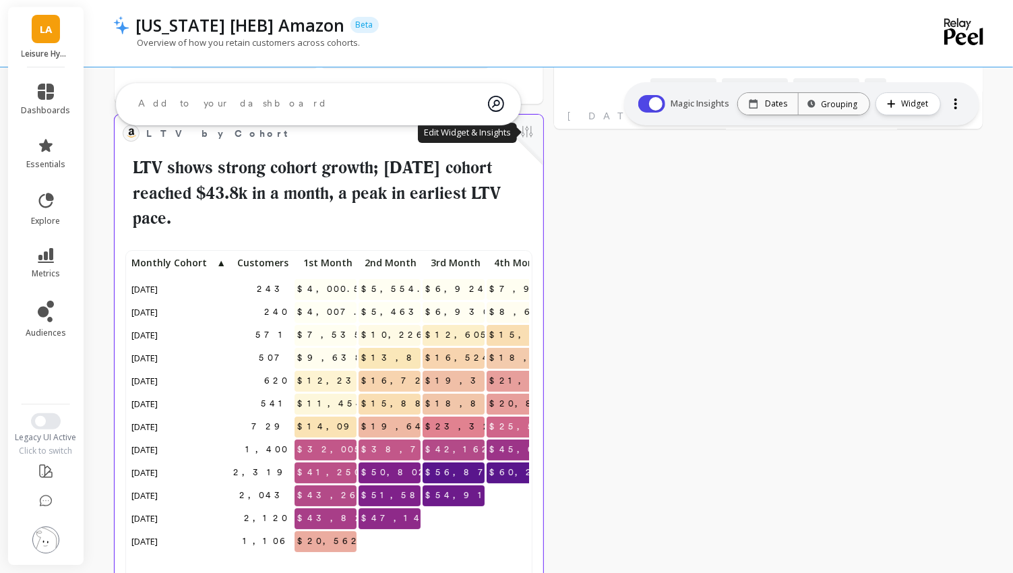
click at [530, 137] on button at bounding box center [527, 132] width 16 height 19
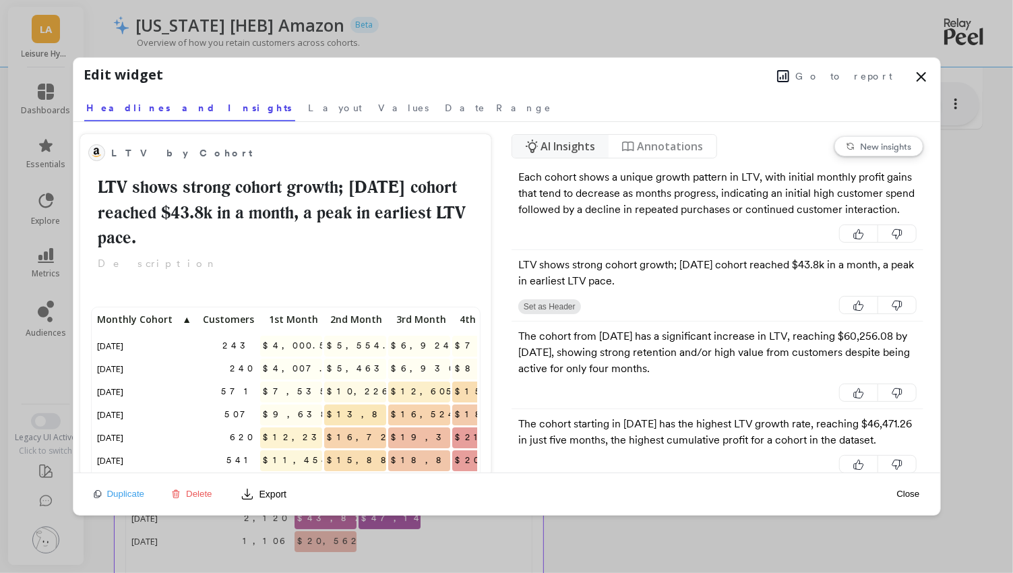
scroll to position [1, 0]
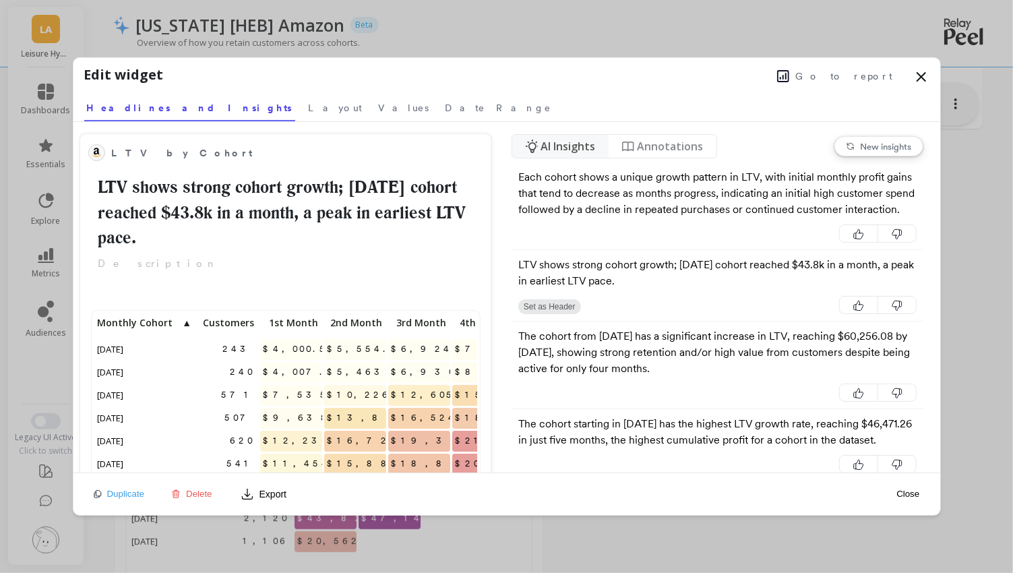
click at [839, 76] on button "Go to report" at bounding box center [835, 76] width 124 height 18
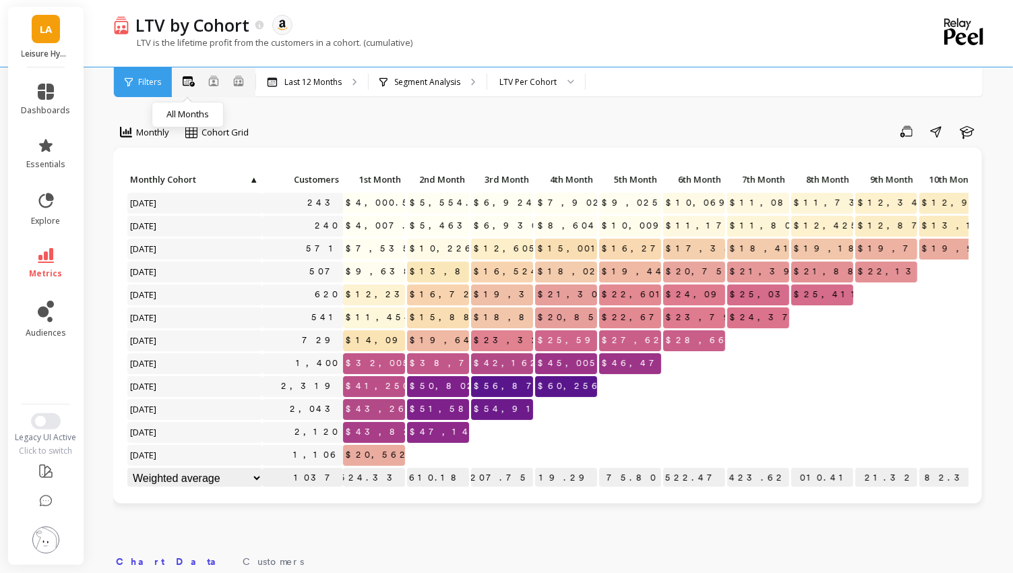
click at [187, 83] on icon at bounding box center [189, 81] width 12 height 11
click at [315, 77] on p "Last 12 Months" at bounding box center [312, 82] width 57 height 11
click at [430, 82] on p "Segment Analysis" at bounding box center [427, 82] width 66 height 11
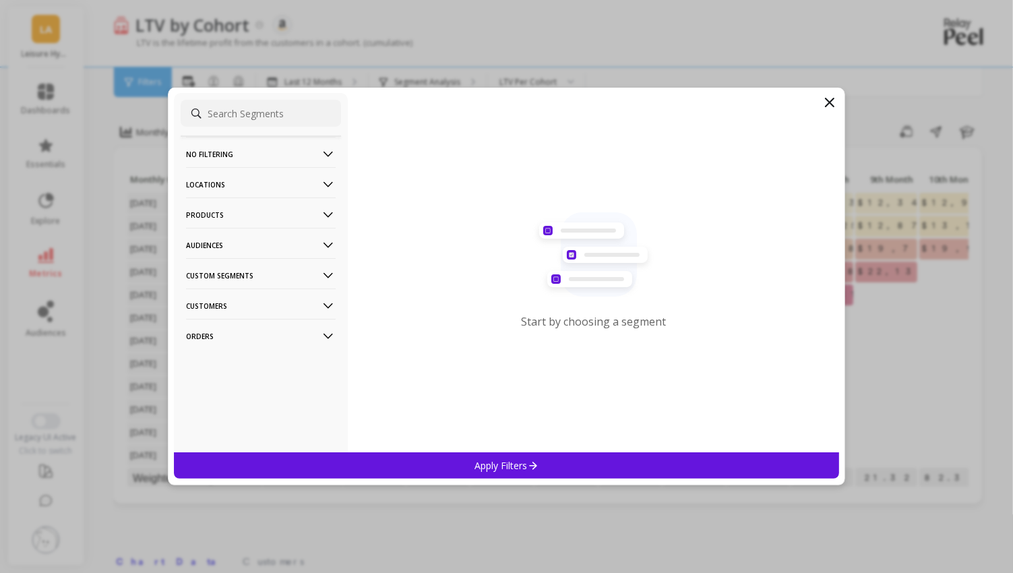
click at [258, 245] on p "Audiences" at bounding box center [261, 245] width 150 height 34
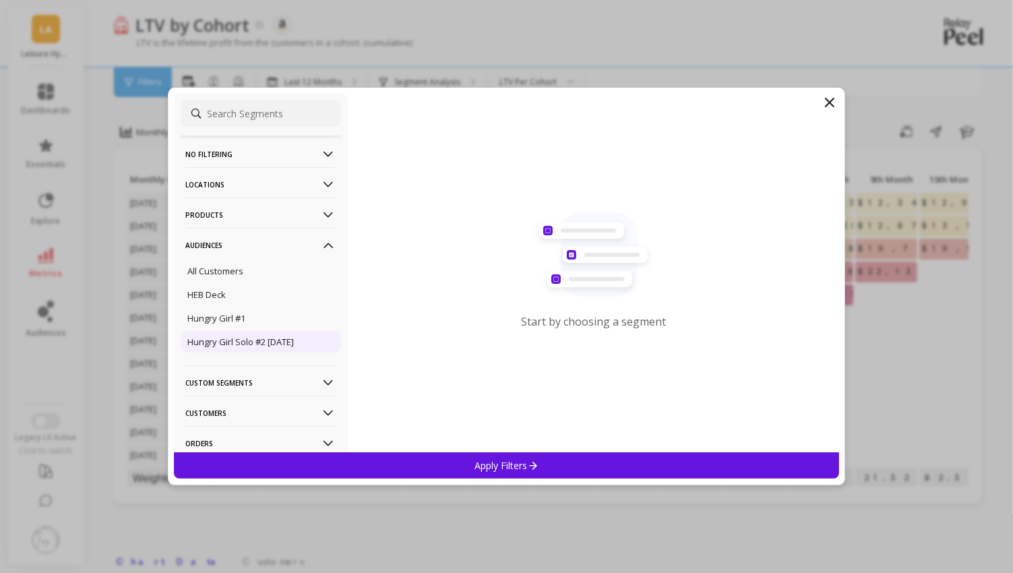
click at [230, 338] on p "Hungry Girl Solo #2 [DATE]" at bounding box center [241, 342] width 106 height 12
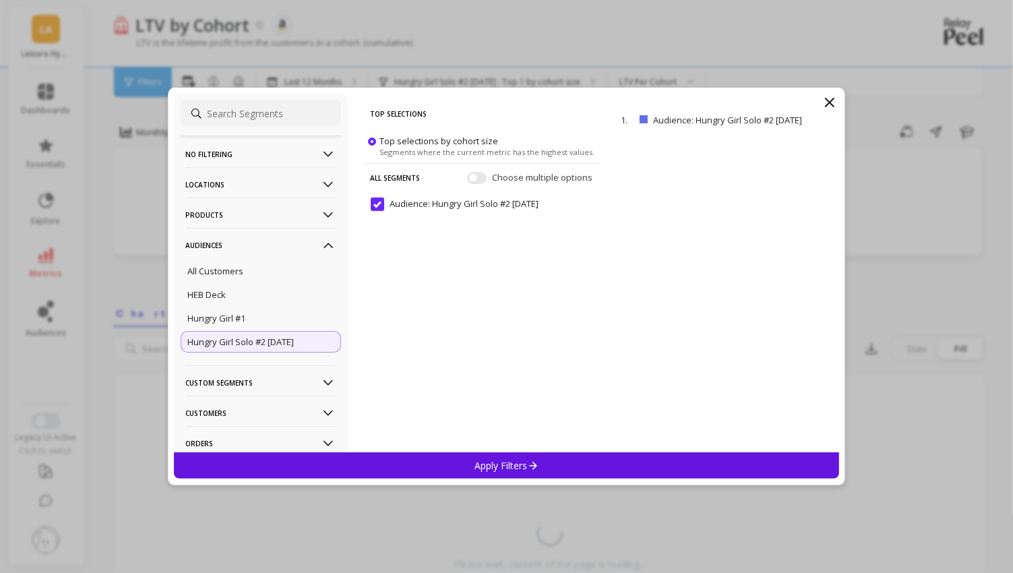
click at [821, 100] on div "No filtering Overall Locations Cities Countries Physical Location Sales Channel…" at bounding box center [507, 272] width 666 height 359
click at [831, 101] on icon at bounding box center [829, 102] width 8 height 8
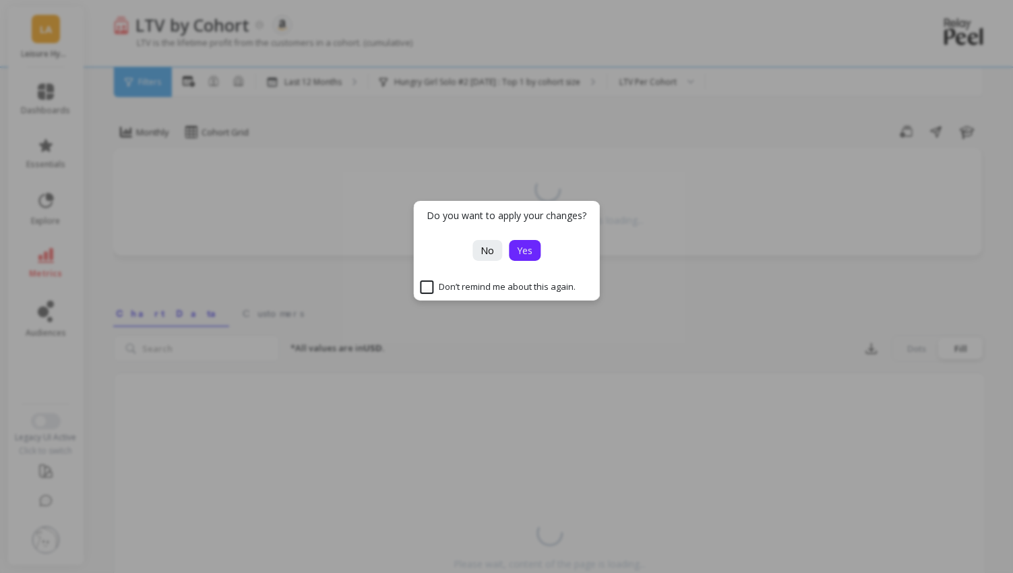
click at [523, 247] on span "Yes" at bounding box center [524, 250] width 15 height 13
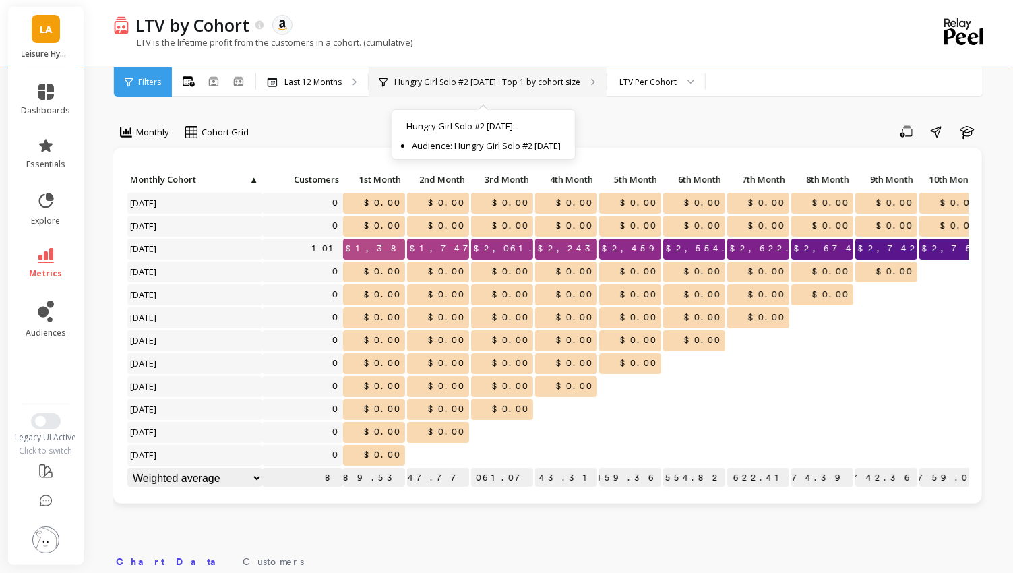
click at [439, 77] on p "Hungry Girl Solo #2 [DATE] : Top 1 by cohort size" at bounding box center [487, 82] width 186 height 11
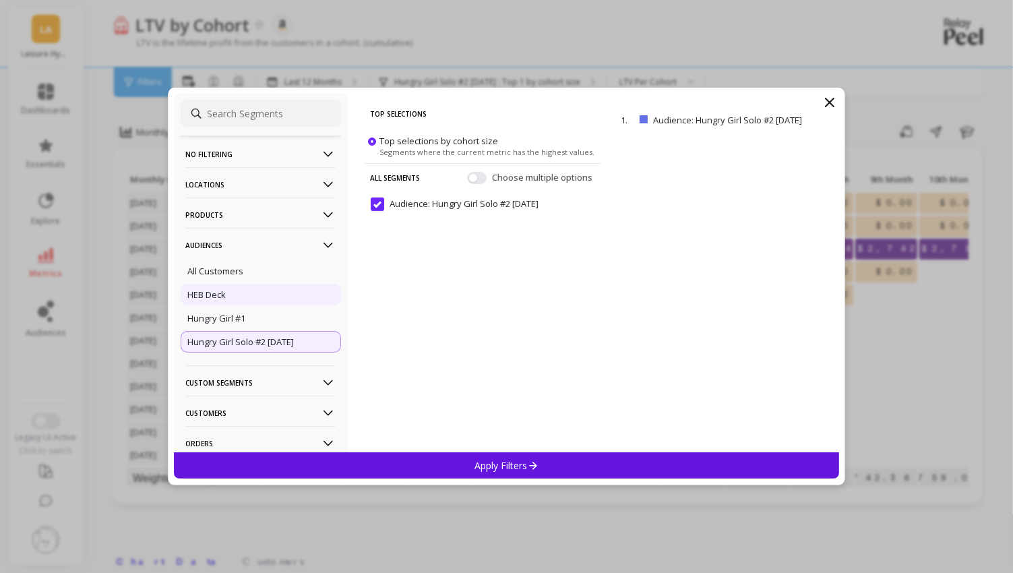
click at [224, 293] on p "HEB Deck" at bounding box center [207, 294] width 38 height 12
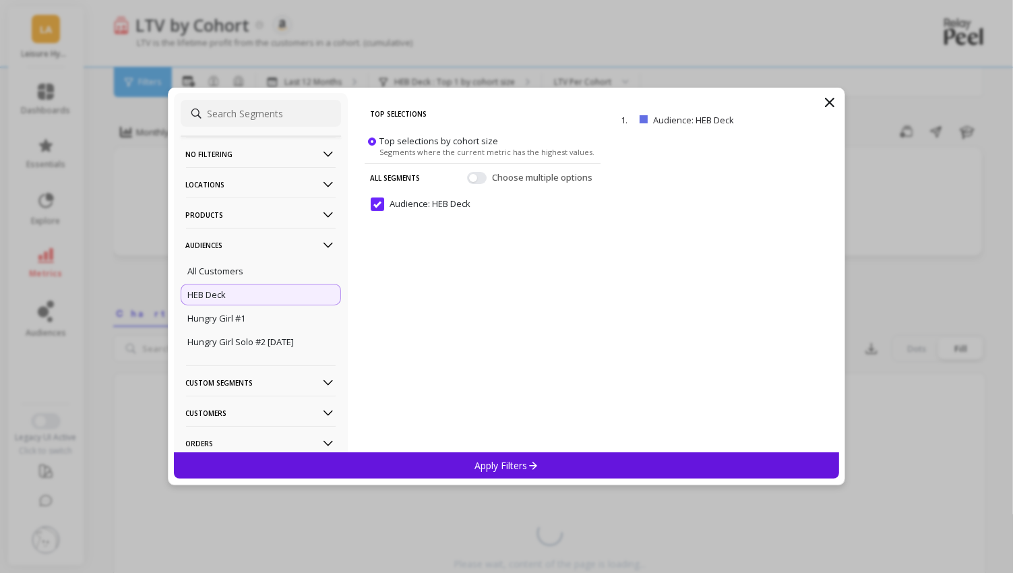
click at [507, 458] on div "Apply Filters" at bounding box center [507, 465] width 666 height 26
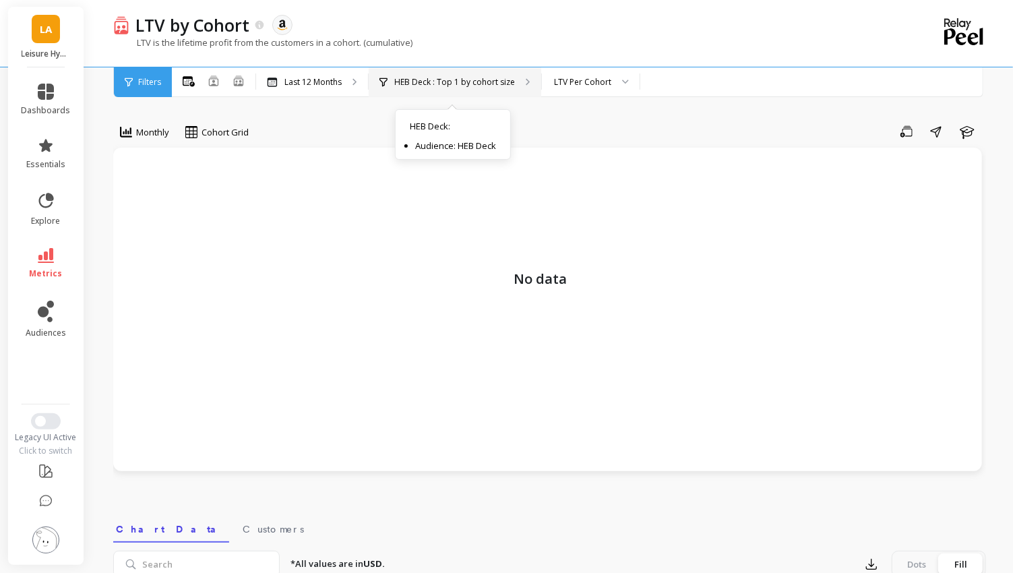
click at [426, 75] on div "HEB Deck : Top 1 by cohort size HEB Deck : Audience: HEB Deck" at bounding box center [455, 82] width 172 height 30
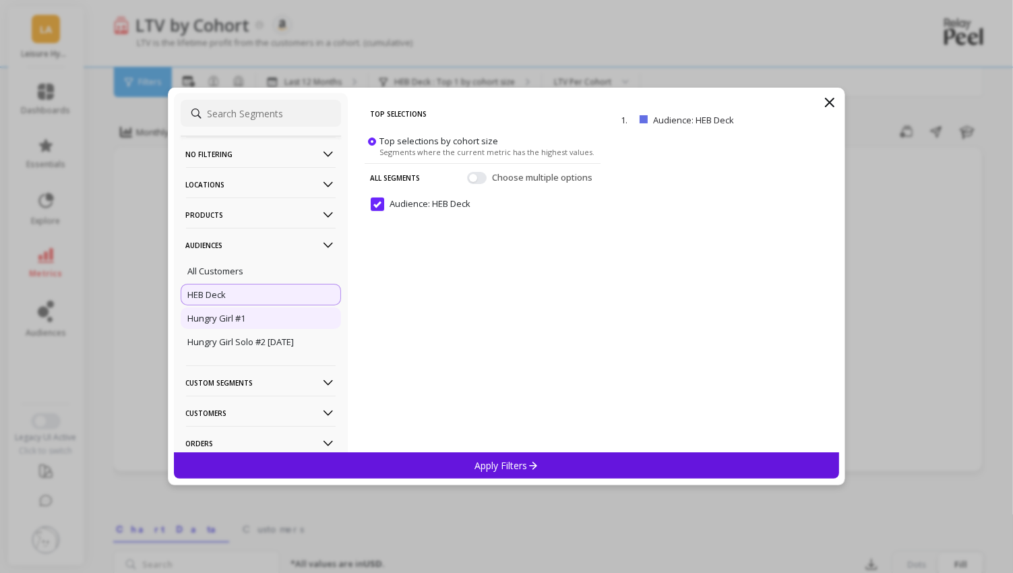
click at [259, 315] on div "Hungry Girl #1" at bounding box center [261, 318] width 160 height 22
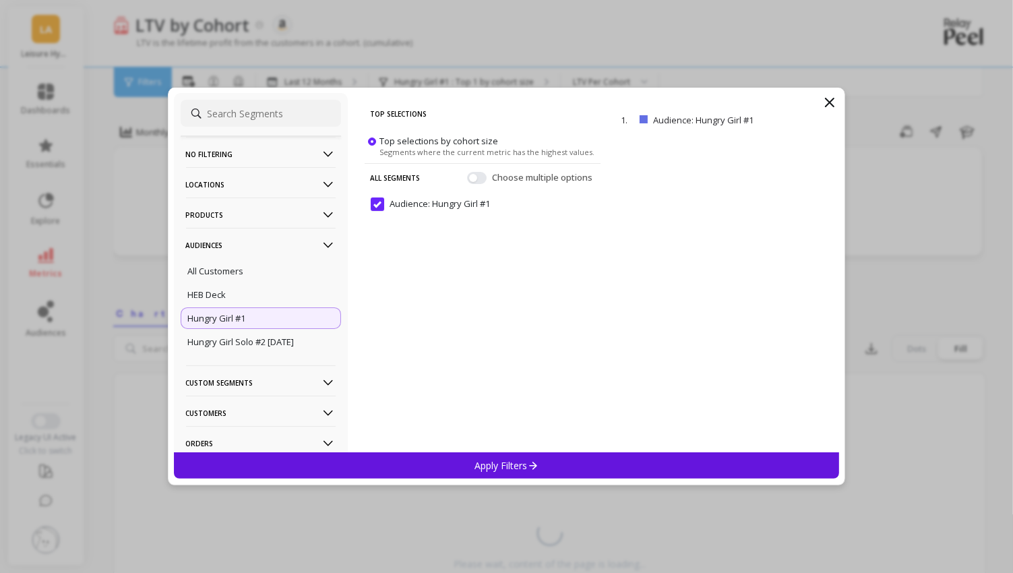
click at [489, 457] on div "Apply Filters" at bounding box center [507, 465] width 666 height 26
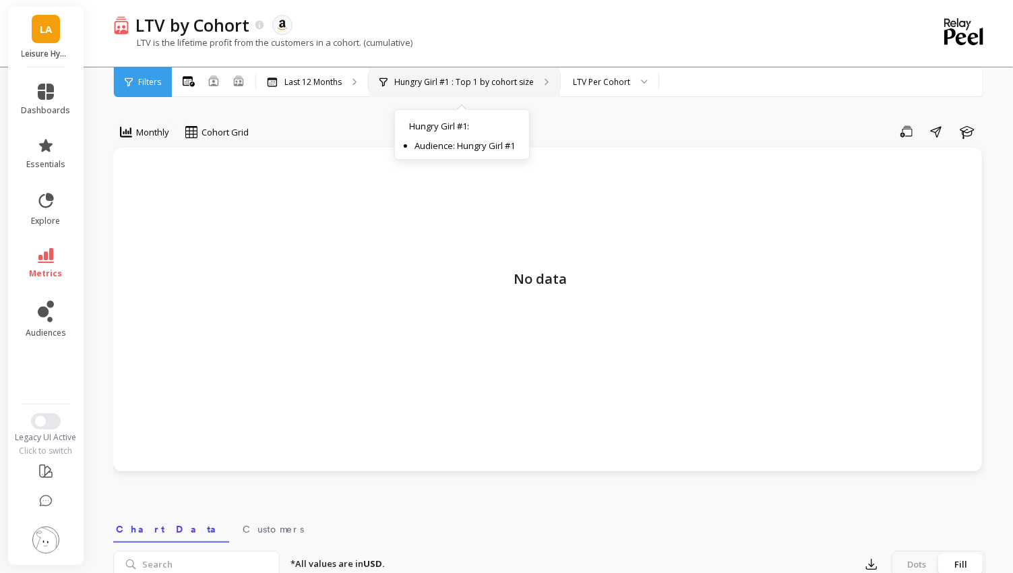
click at [438, 82] on p "Hungry Girl #1 : Top 1 by cohort size" at bounding box center [463, 82] width 139 height 11
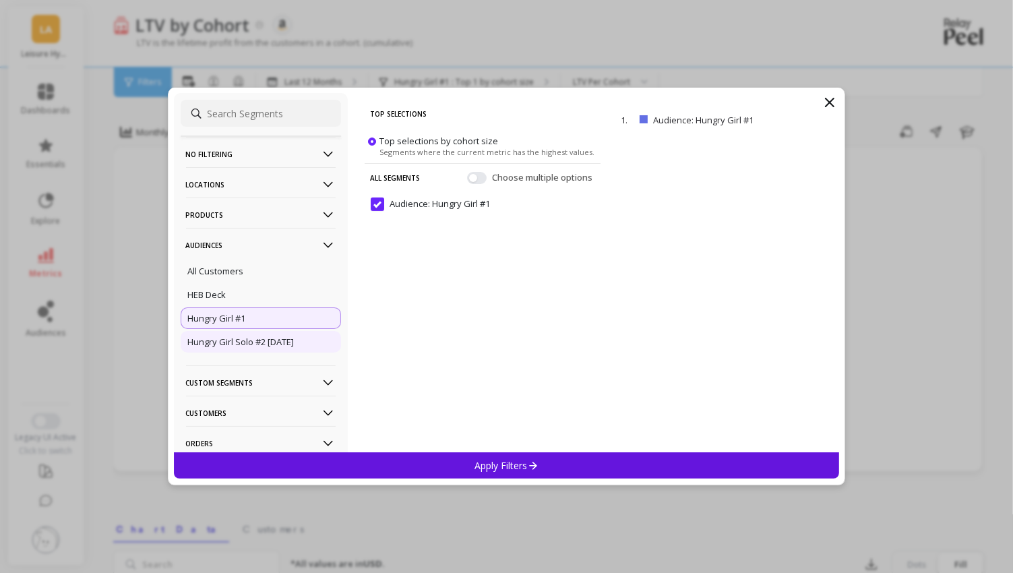
click at [275, 341] on p "Hungry Girl Solo #2 [DATE]" at bounding box center [241, 342] width 106 height 12
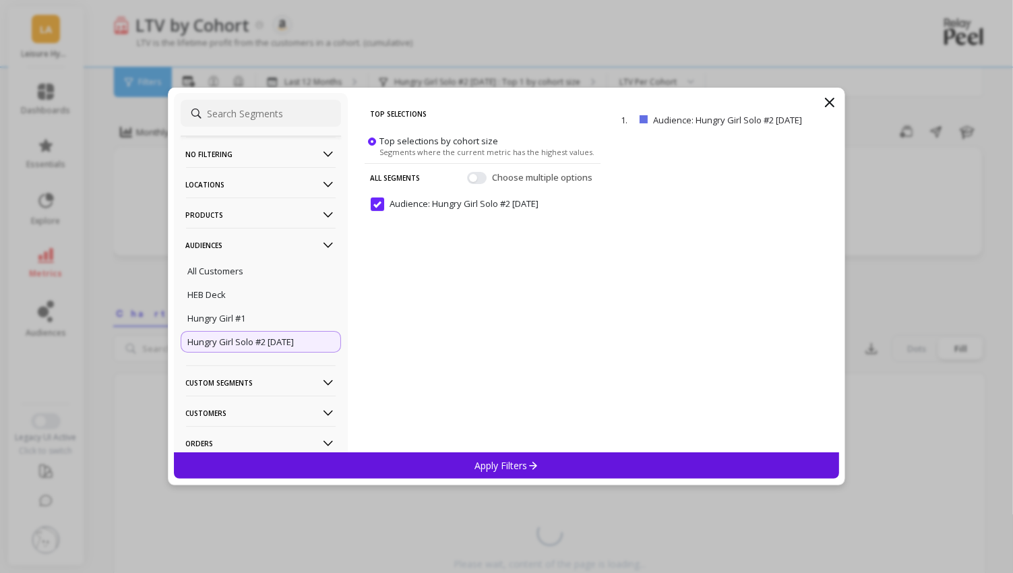
click at [490, 471] on p "Apply Filters" at bounding box center [506, 465] width 64 height 13
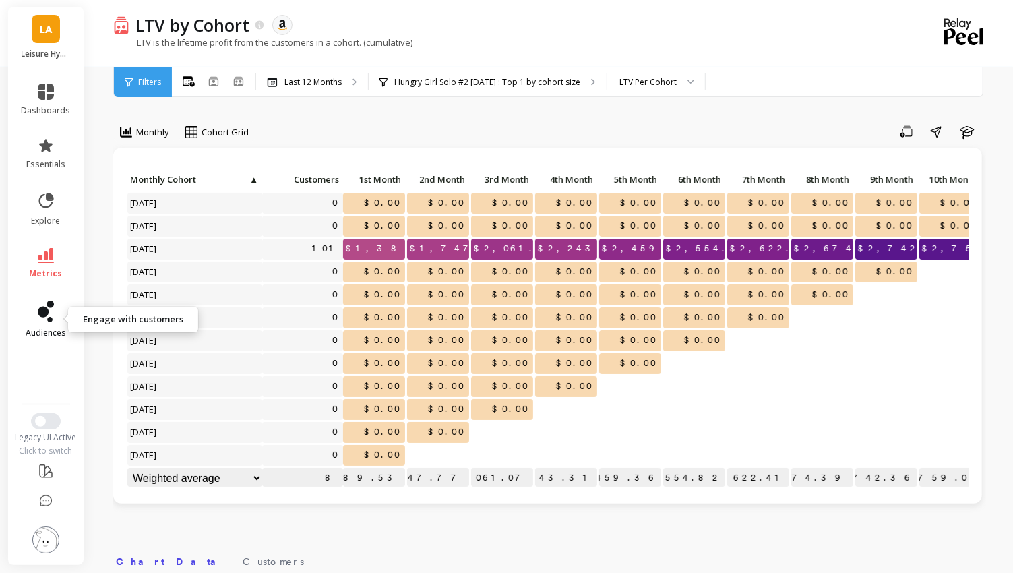
click at [42, 319] on icon at bounding box center [46, 312] width 16 height 22
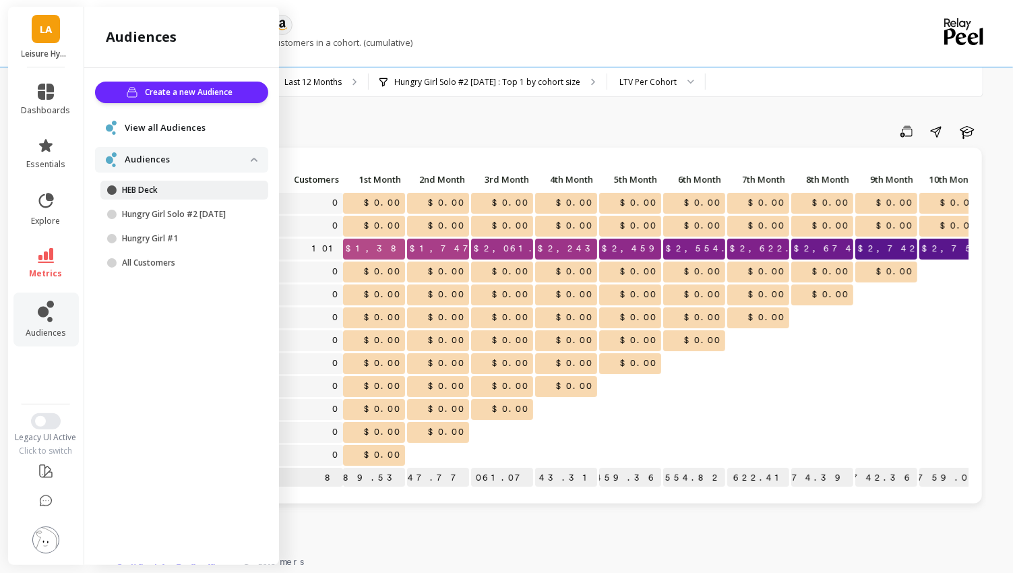
click at [152, 193] on p "HEB Deck" at bounding box center [186, 190] width 129 height 11
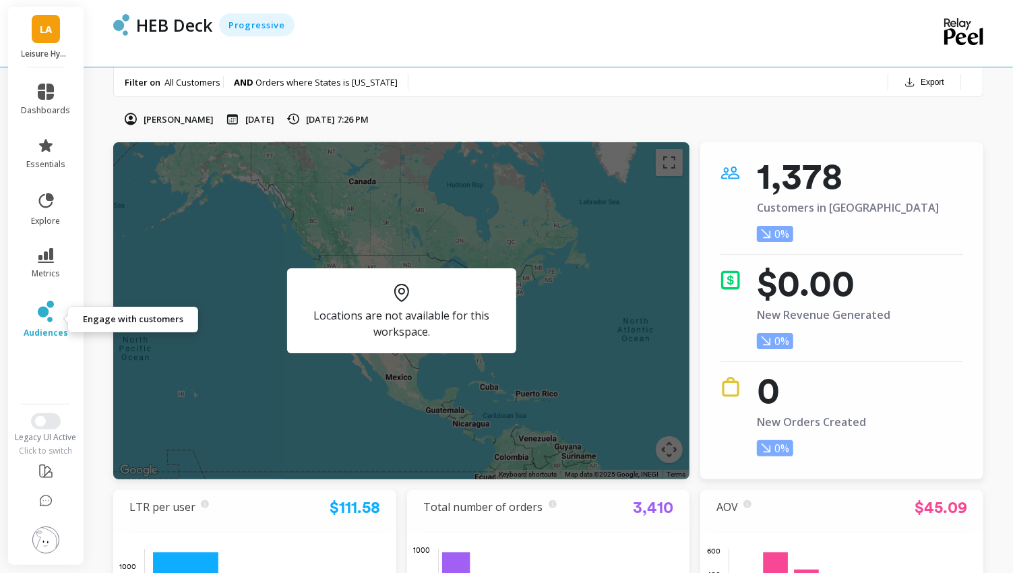
click at [40, 311] on icon at bounding box center [43, 312] width 11 height 11
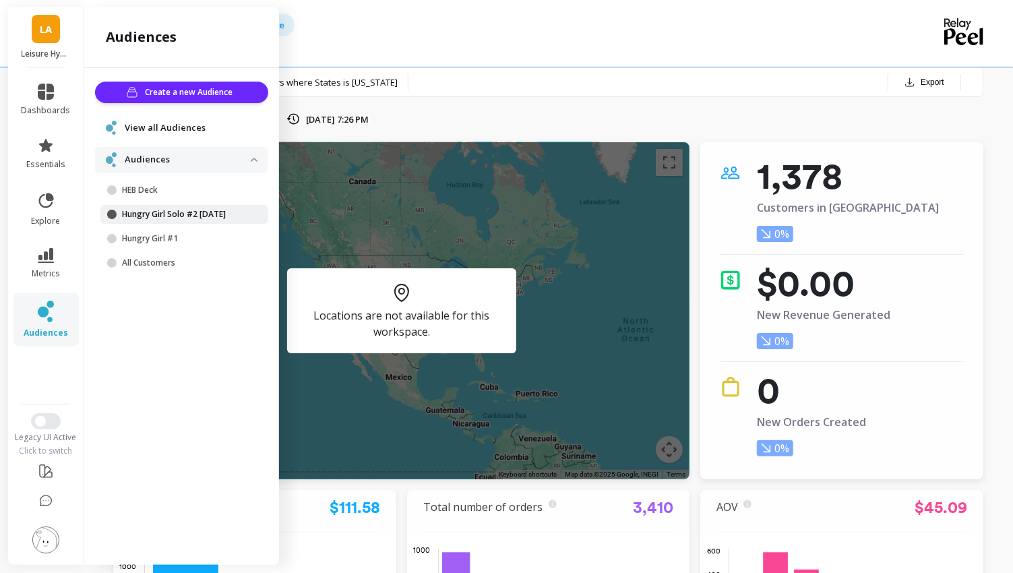
click at [163, 216] on p "Hungry Girl Solo #2 [DATE]" at bounding box center [186, 214] width 129 height 11
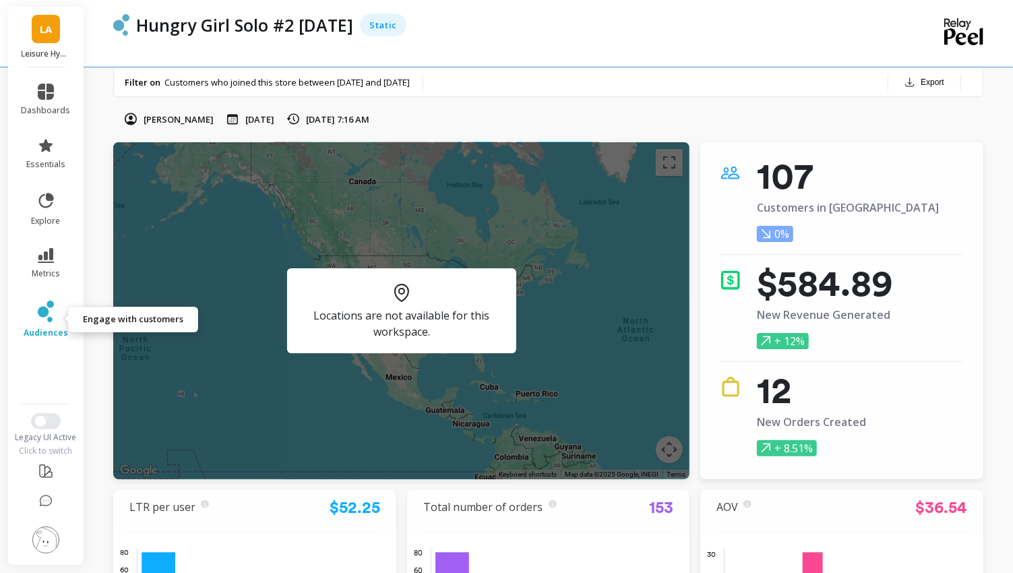
click at [47, 309] on icon at bounding box center [43, 312] width 11 height 11
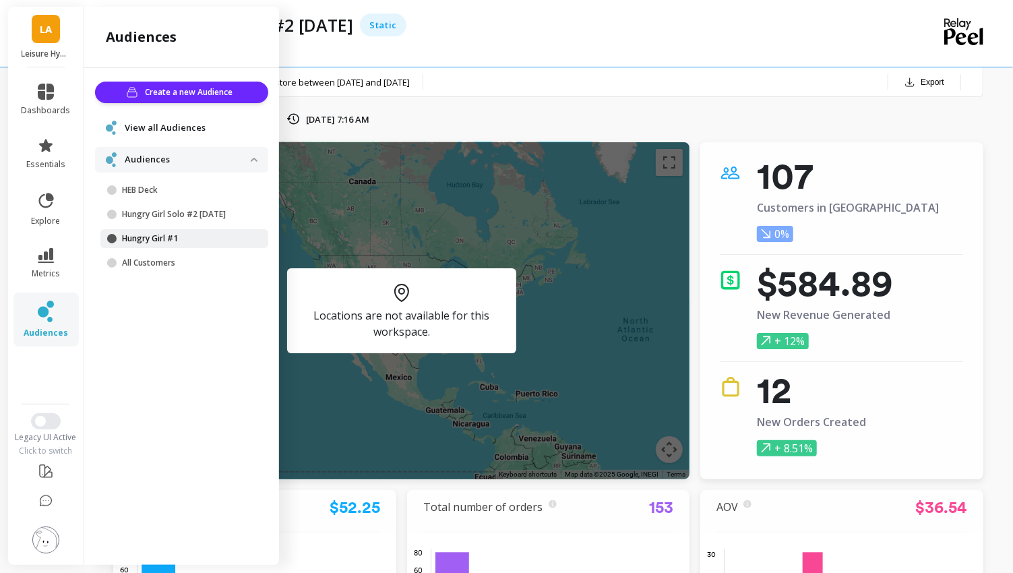
click at [155, 242] on p "Hungry Girl #1" at bounding box center [186, 238] width 129 height 11
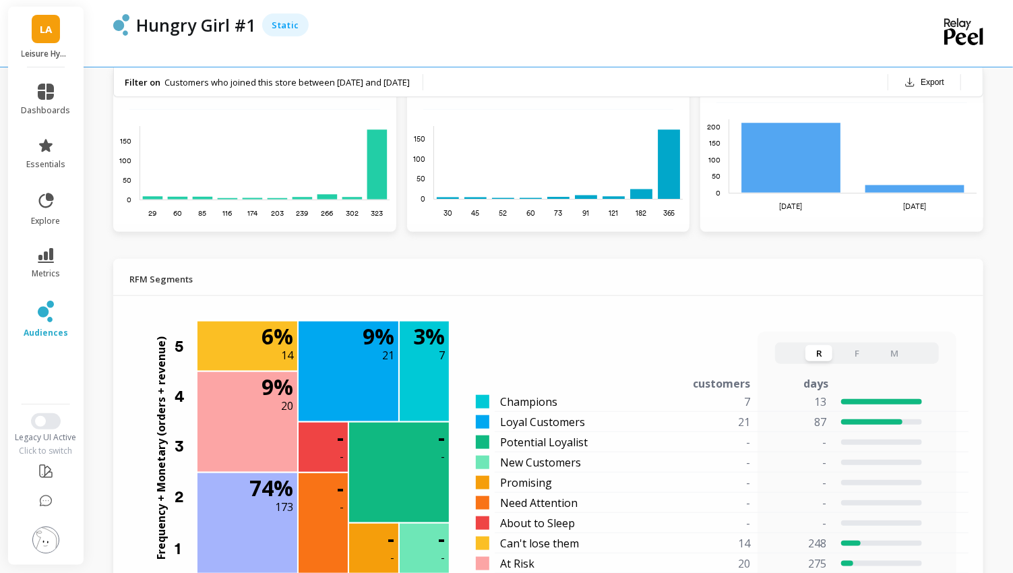
scroll to position [629, 0]
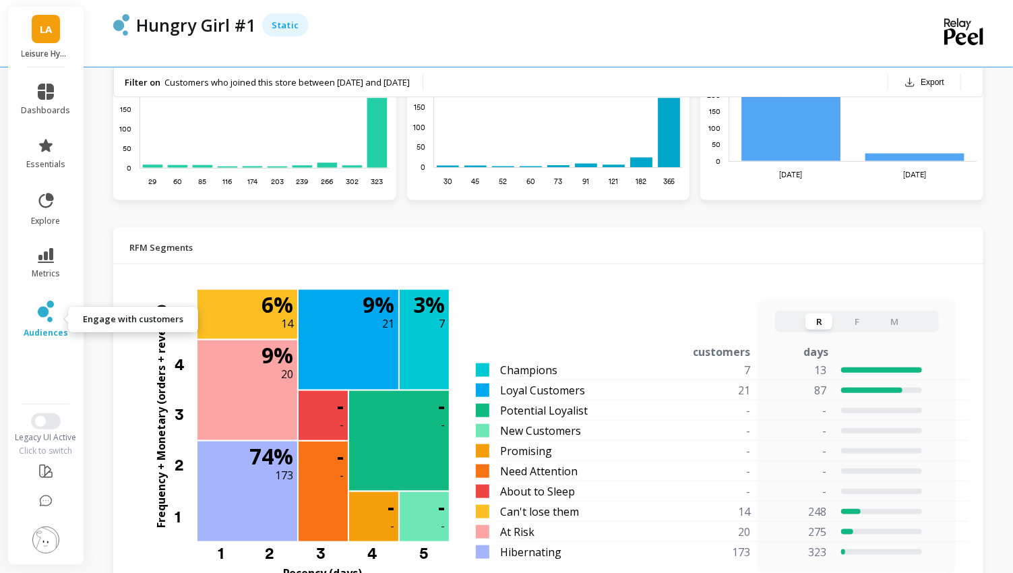
click at [42, 309] on icon at bounding box center [43, 312] width 11 height 11
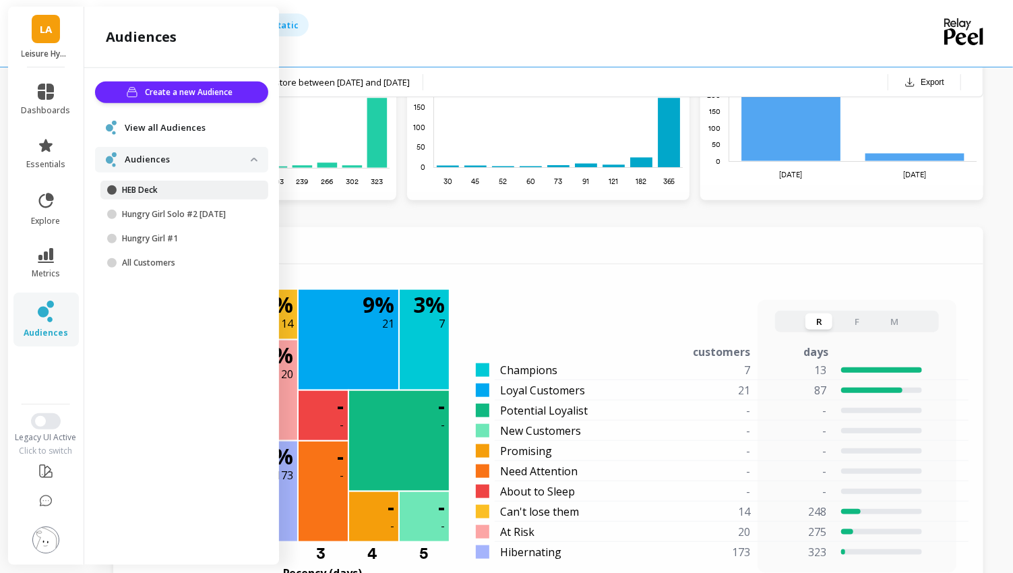
click at [159, 187] on p "HEB Deck" at bounding box center [186, 190] width 129 height 11
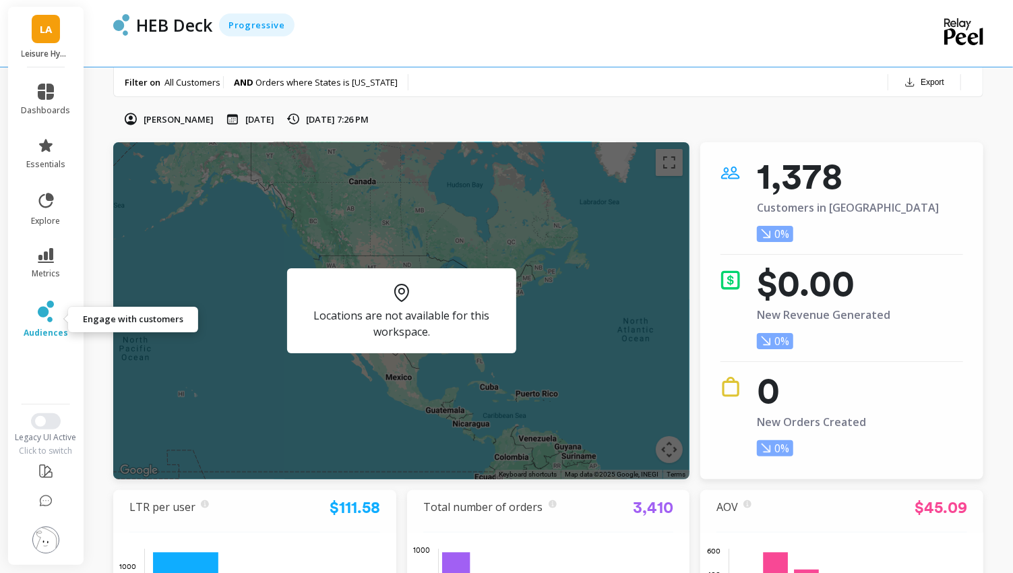
click at [51, 319] on icon at bounding box center [49, 319] width 5 height 5
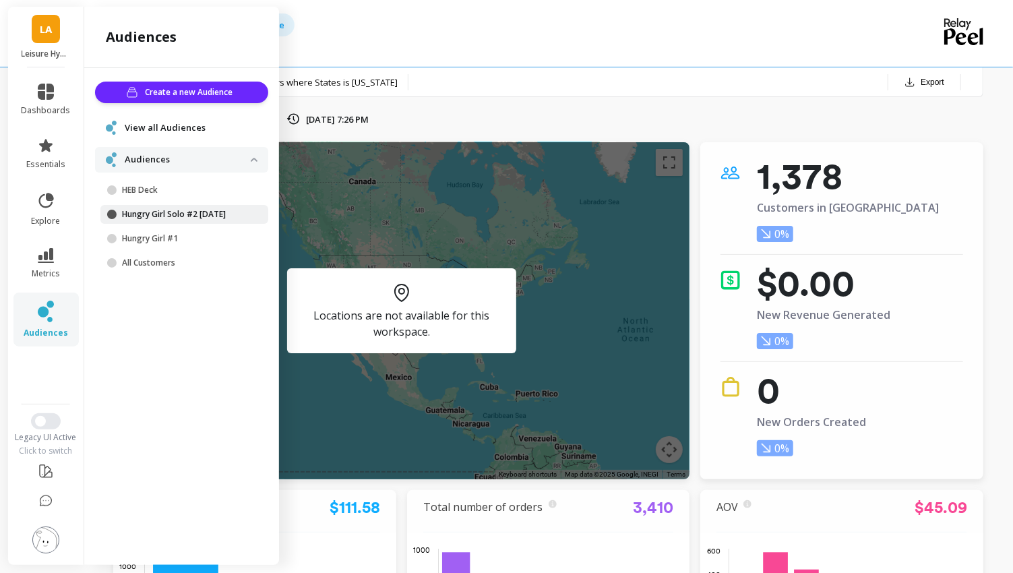
click at [163, 209] on p "Hungry Girl Solo #2 [DATE]" at bounding box center [186, 214] width 129 height 11
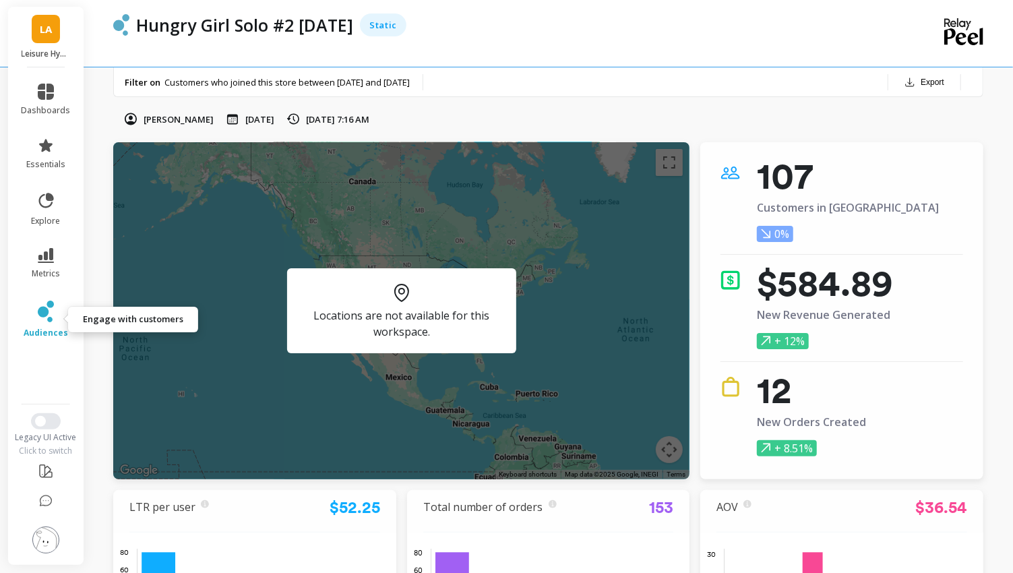
click at [50, 311] on icon at bounding box center [46, 312] width 16 height 22
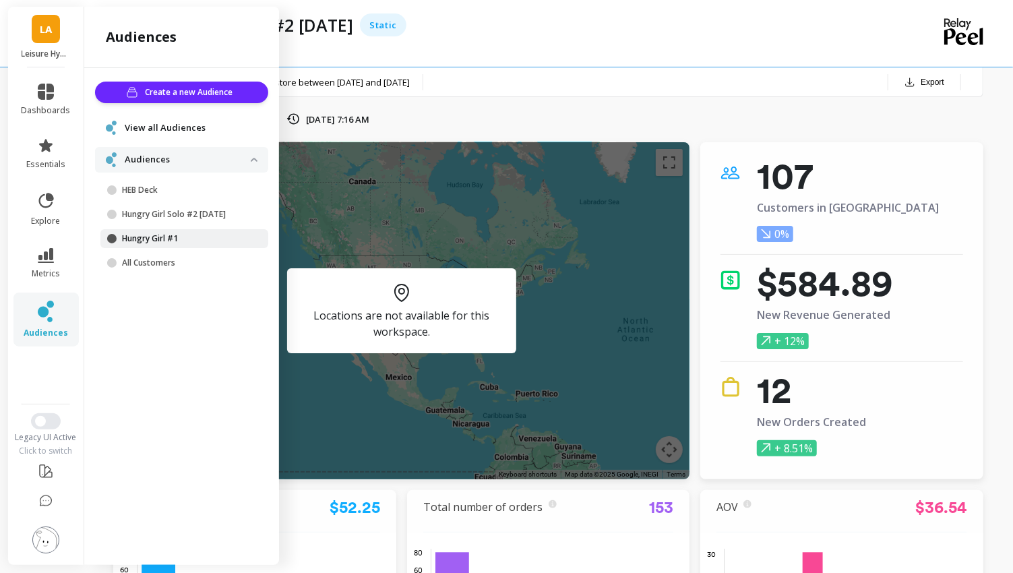
click at [165, 240] on p "Hungry Girl #1" at bounding box center [186, 238] width 129 height 11
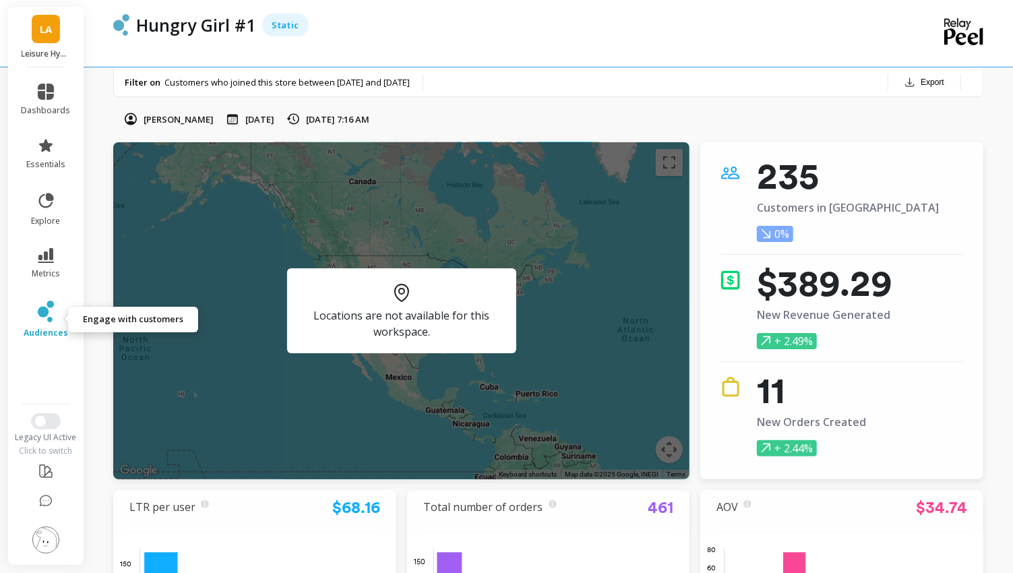
click at [41, 307] on icon at bounding box center [43, 312] width 11 height 11
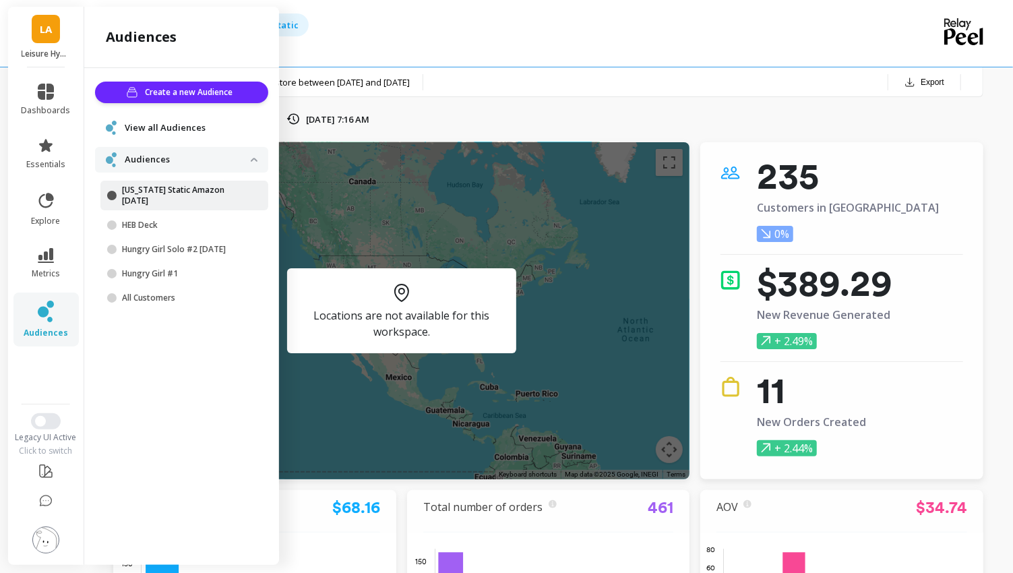
click at [202, 189] on p "[US_STATE] Static Amazon [DATE]" at bounding box center [186, 196] width 129 height 22
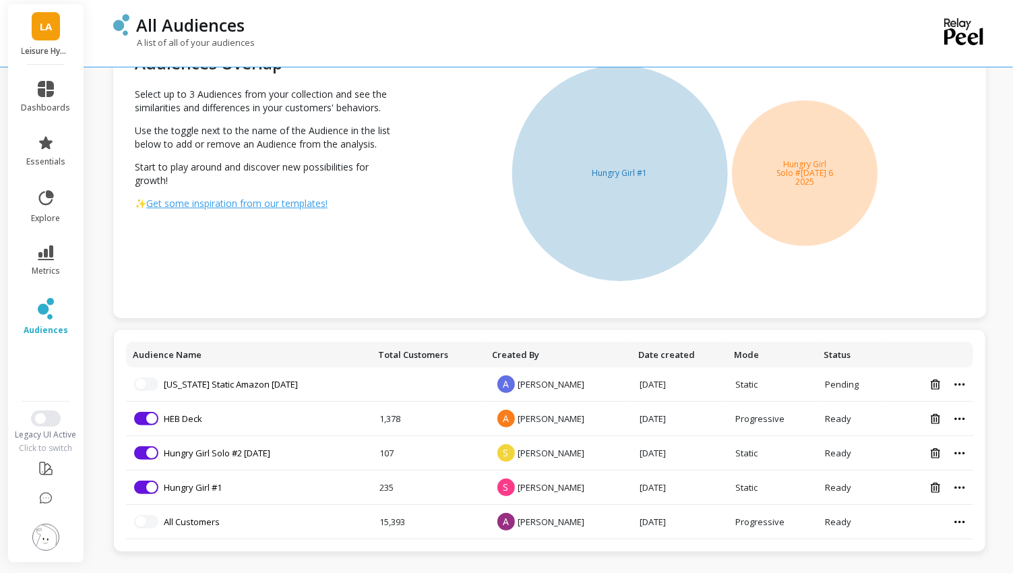
scroll to position [51, 0]
